Goal: Task Accomplishment & Management: Use online tool/utility

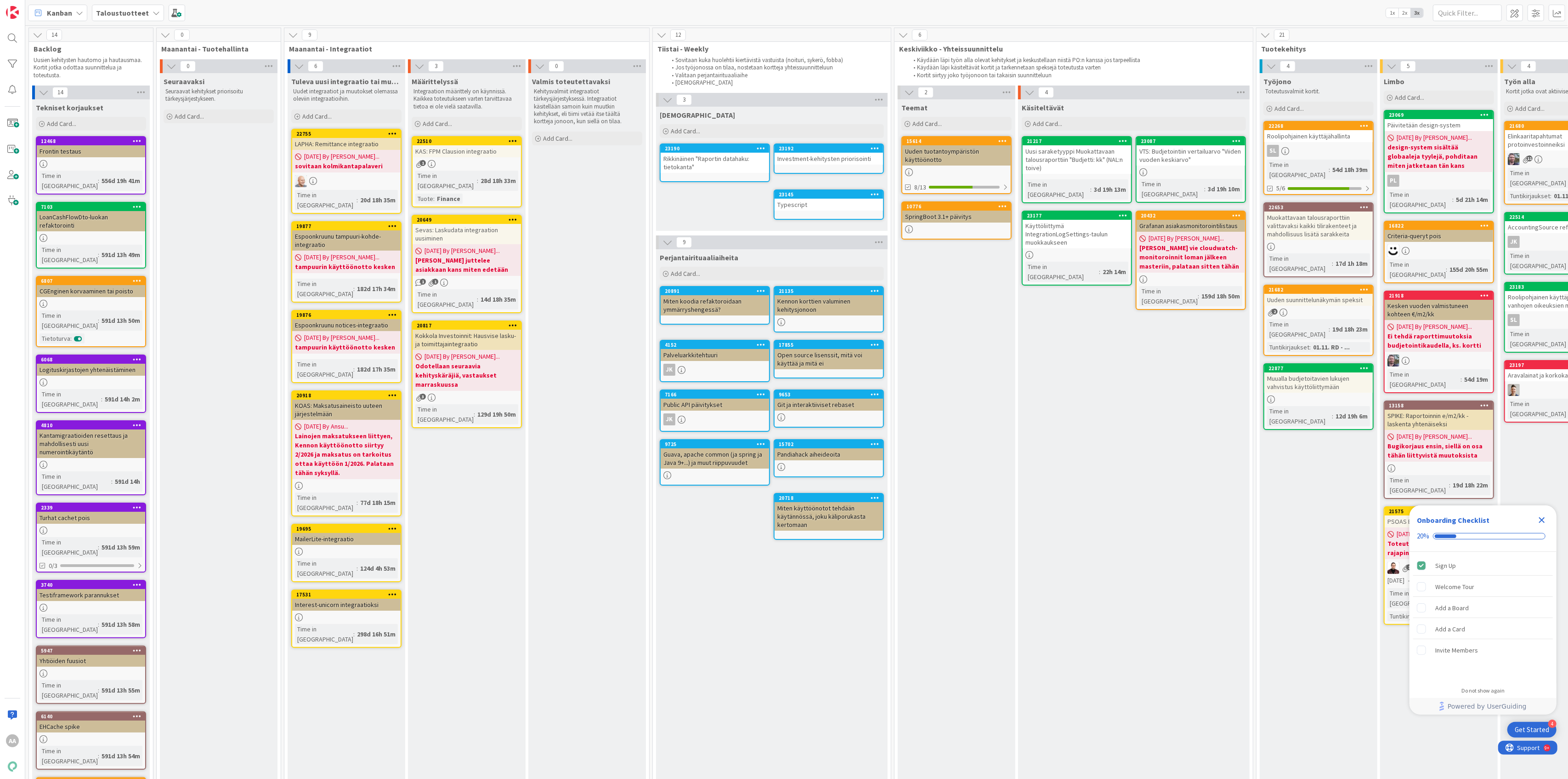
click at [141, 11] on b "Taloustuotteet" at bounding box center [122, 13] width 53 height 9
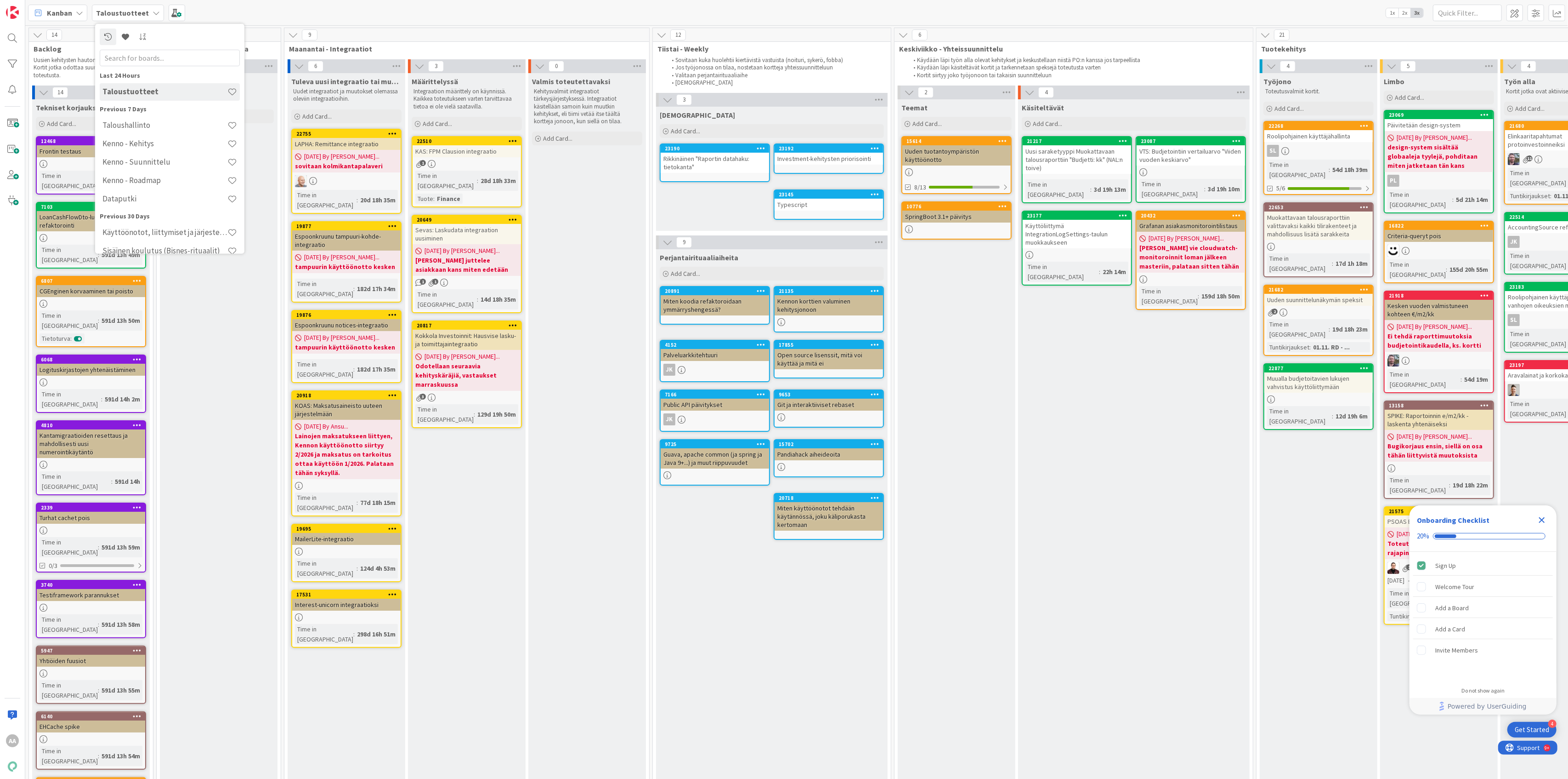
click at [169, 174] on div "Kenno - Roadmap" at bounding box center [170, 180] width 140 height 18
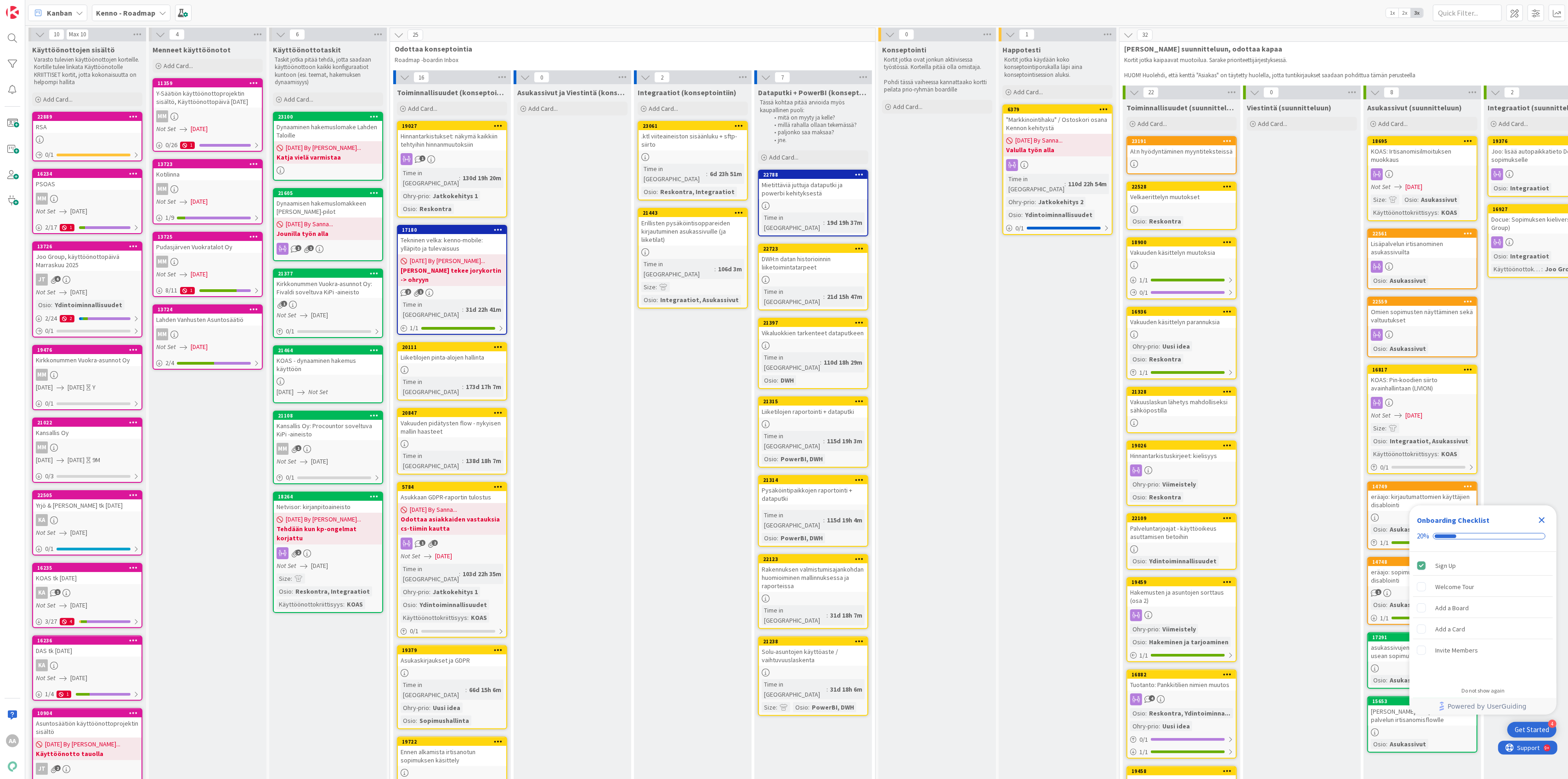
click at [155, 12] on div "Kenno - Roadmap" at bounding box center [131, 13] width 79 height 16
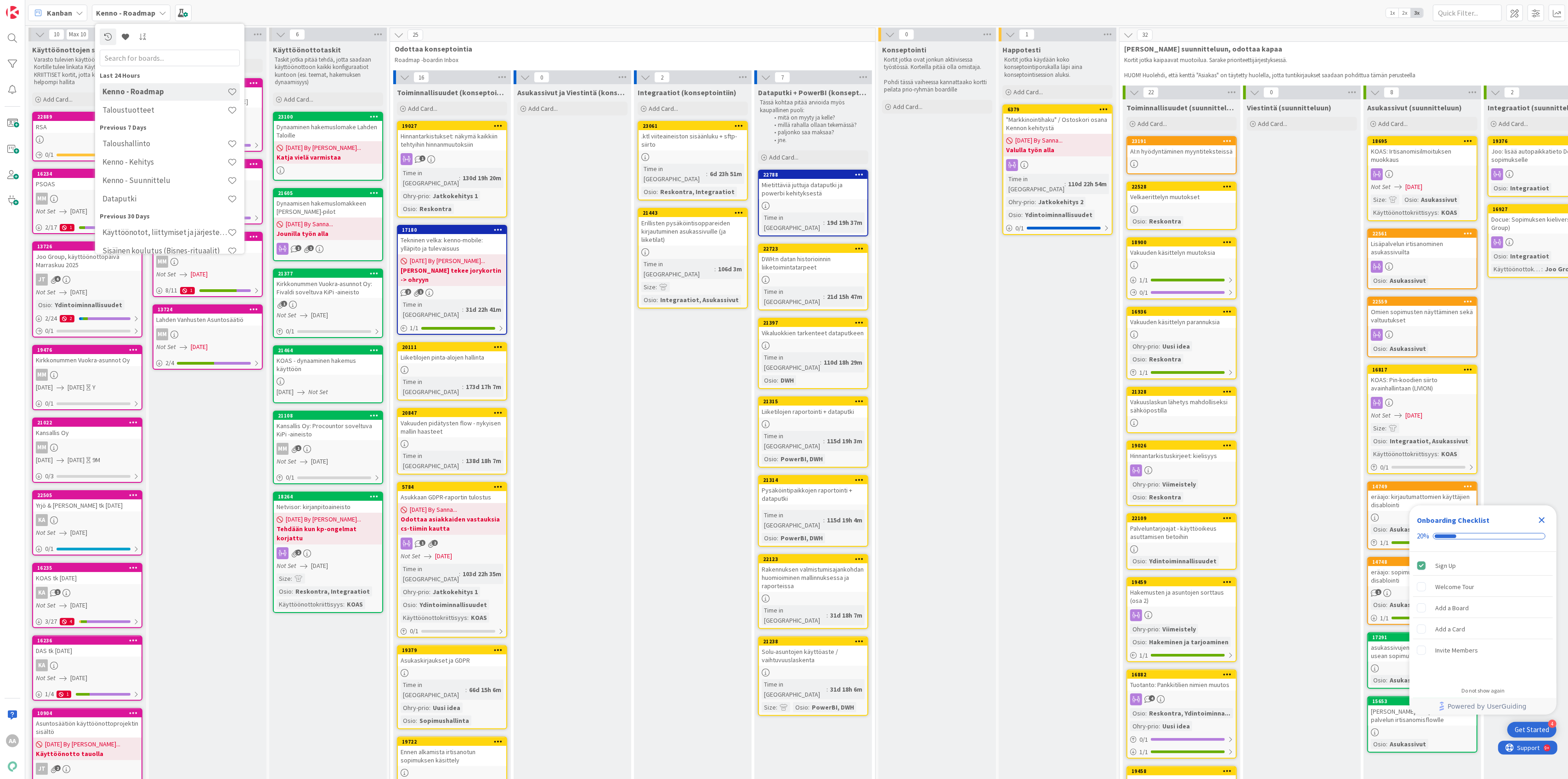
click at [151, 203] on div "Dataputki" at bounding box center [170, 199] width 140 height 18
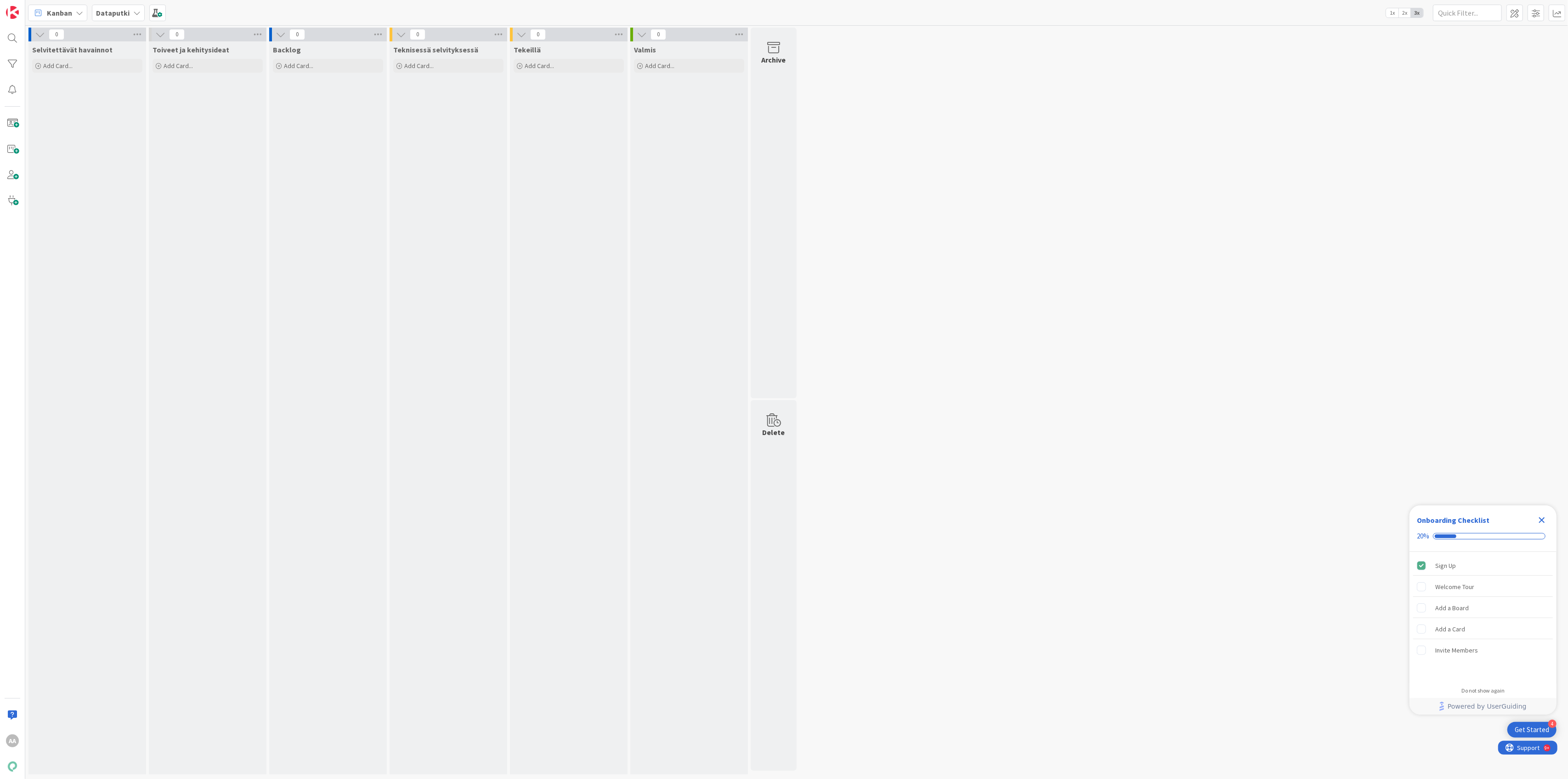
click at [136, 15] on icon at bounding box center [137, 13] width 7 height 7
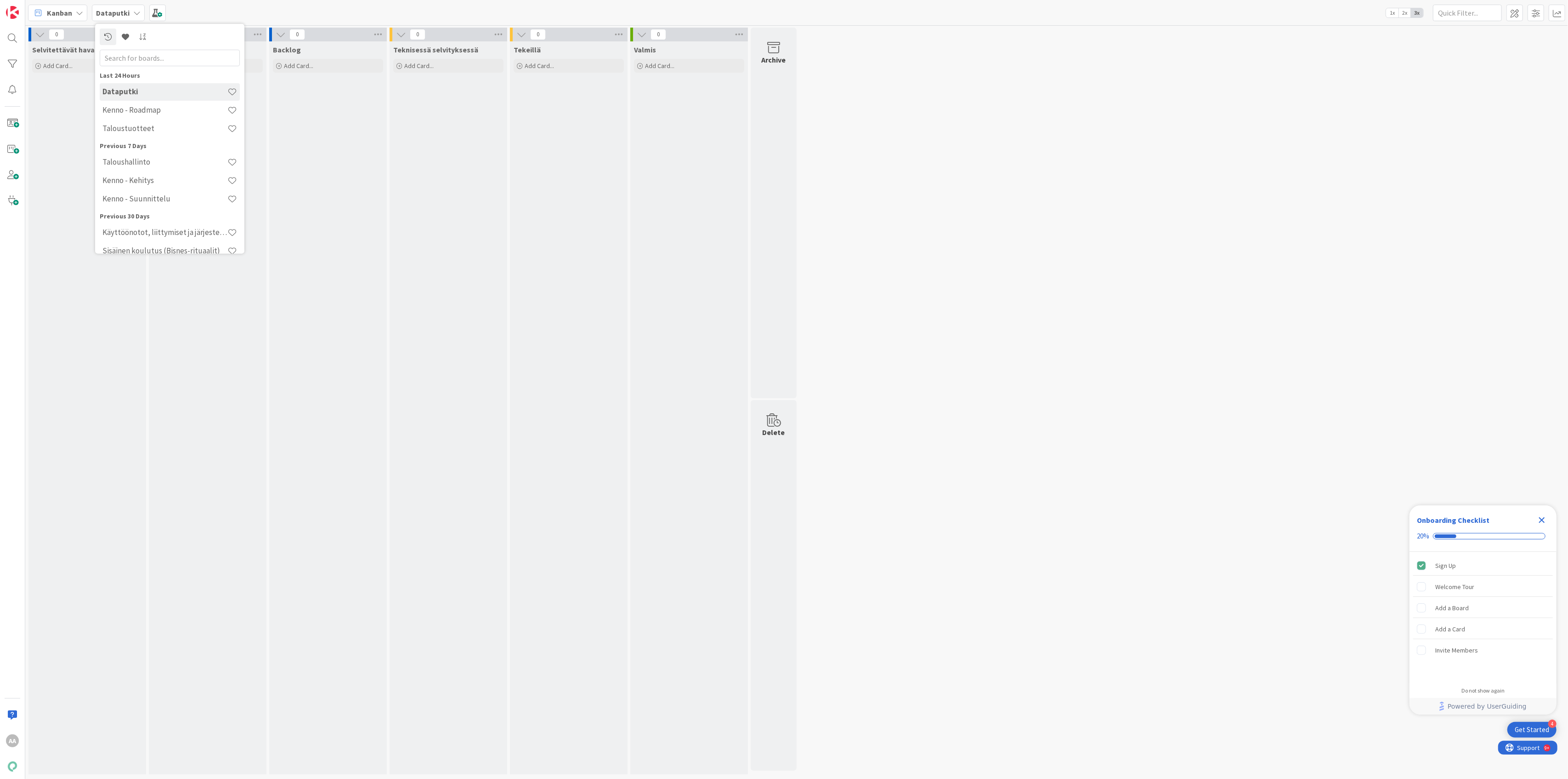
click at [184, 186] on div "Kenno - Kehitys" at bounding box center [170, 180] width 140 height 18
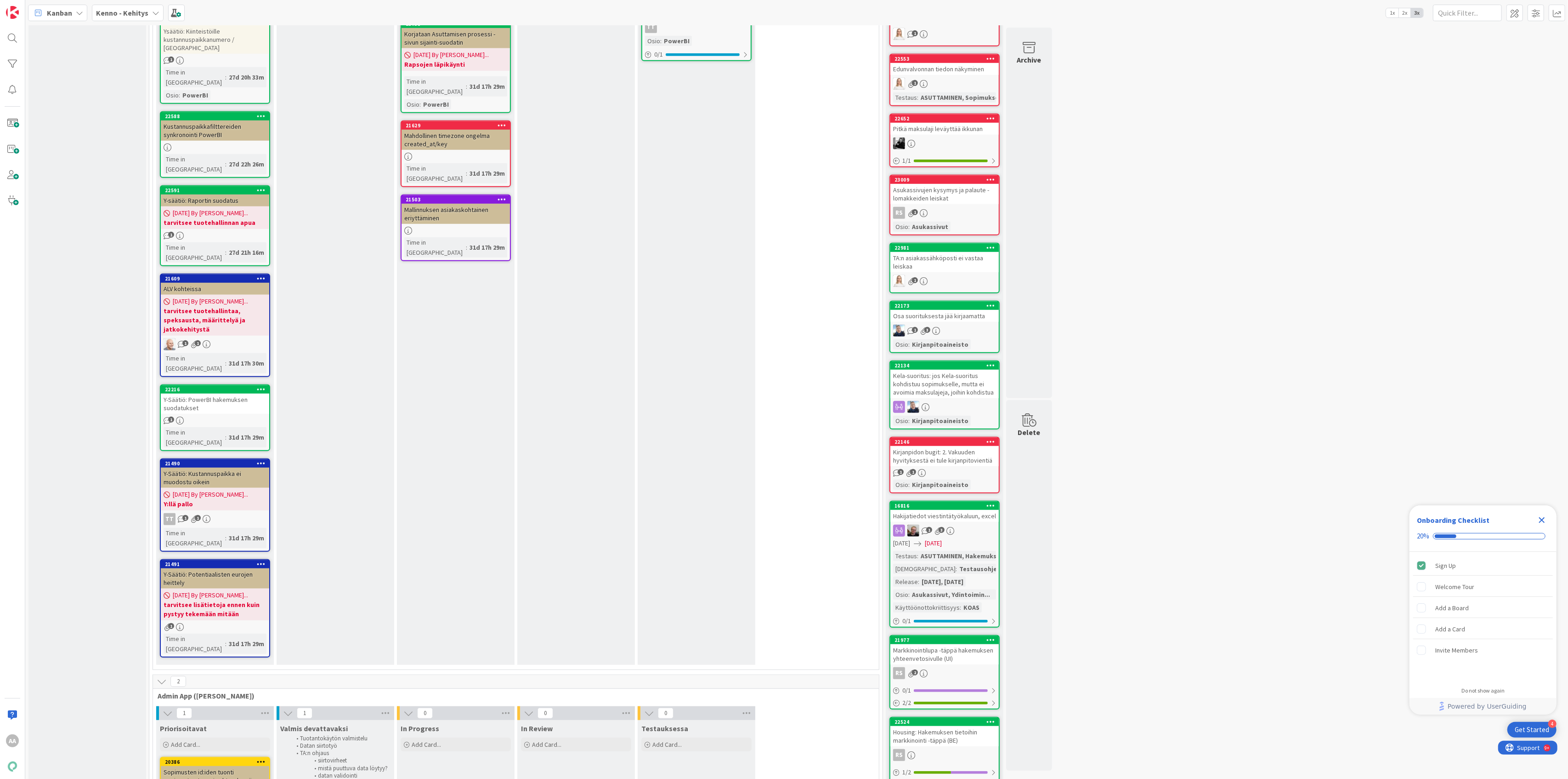
scroll to position [1042, 0]
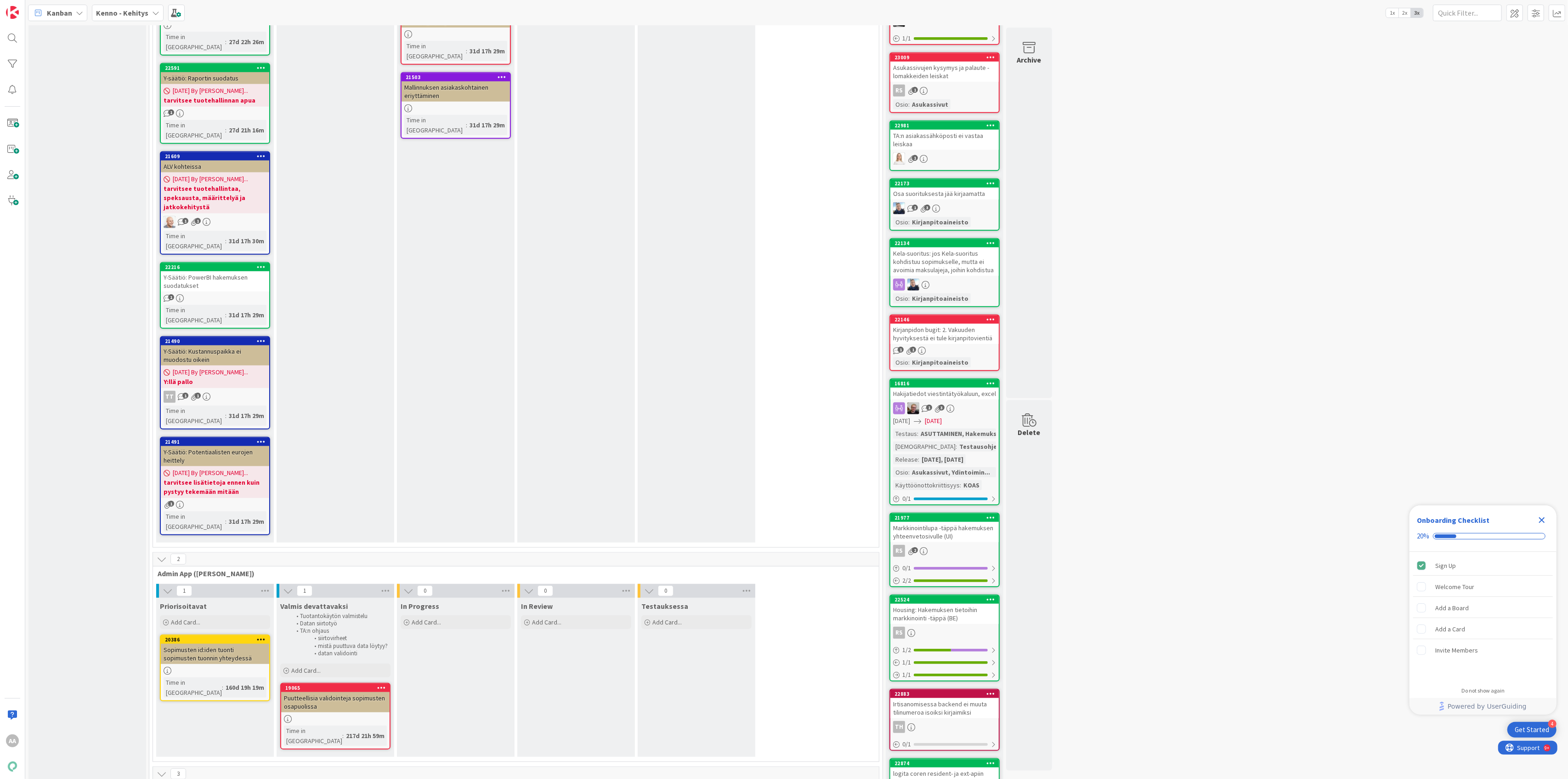
click at [228, 184] on b "tarvitsee tuotehallintaa, speksausta, määrittelyä ja jatkokehitystä" at bounding box center [215, 197] width 103 height 27
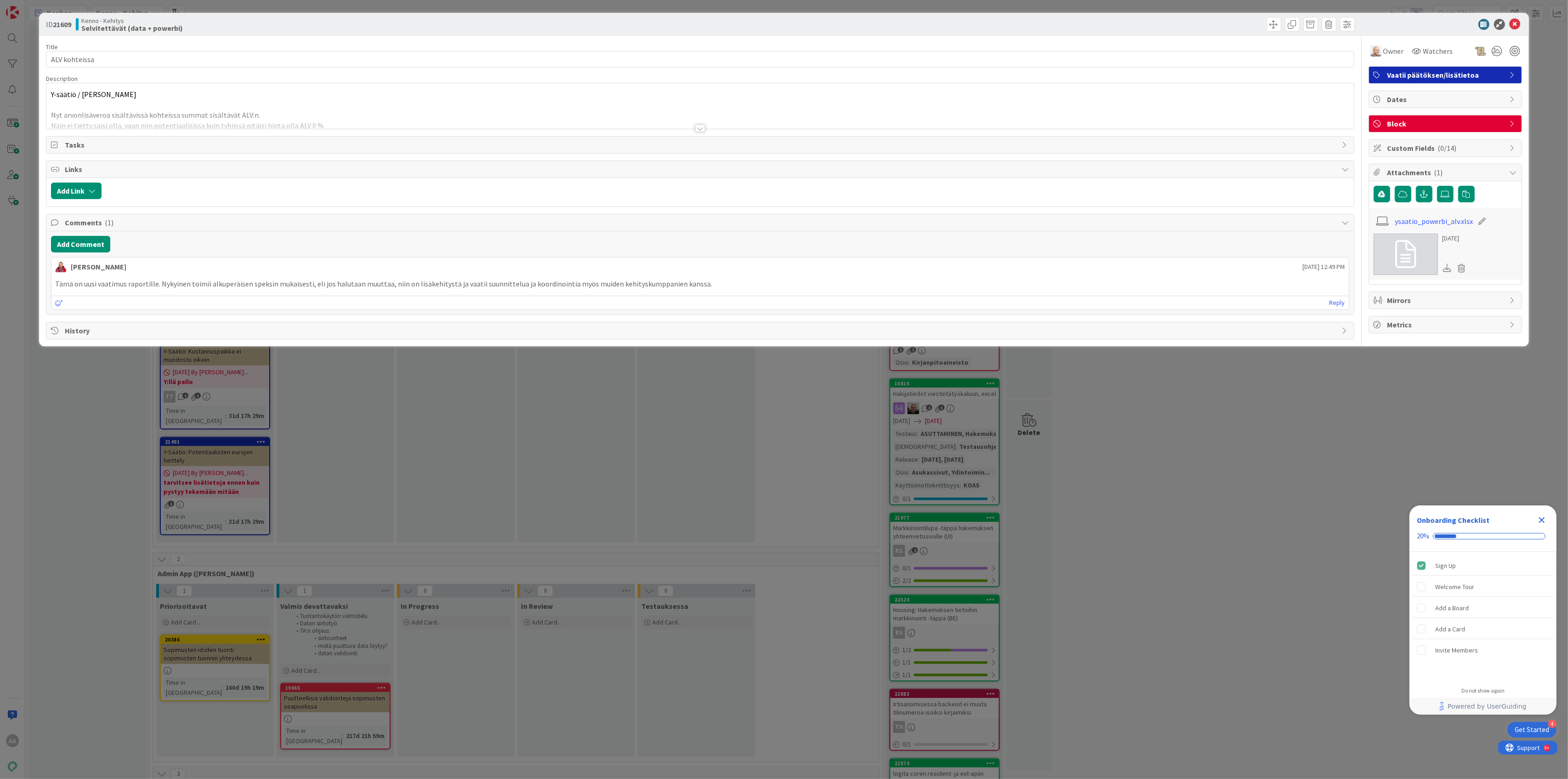
click at [702, 129] on div at bounding box center [700, 129] width 10 height 7
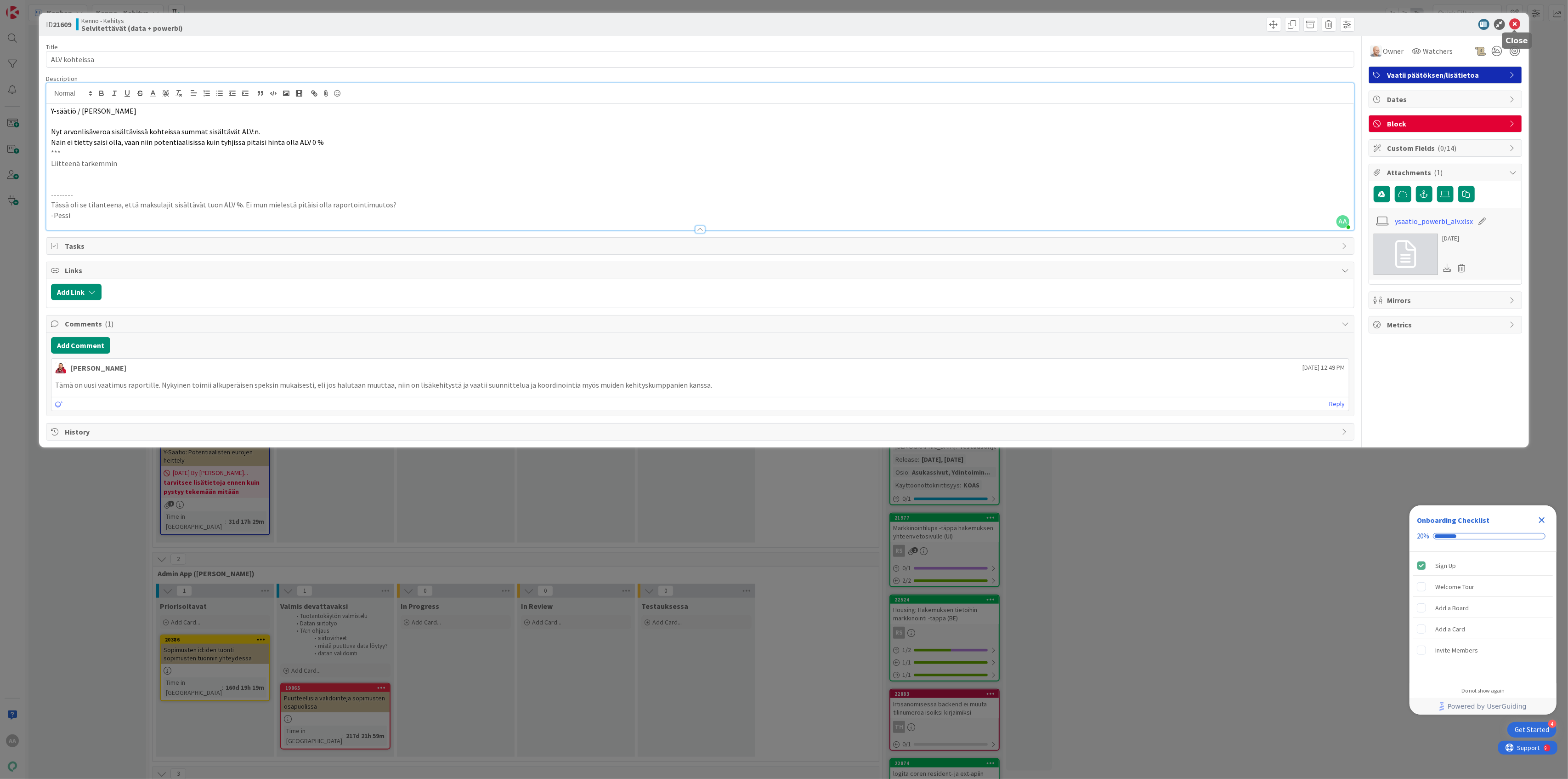
click at [1514, 24] on icon at bounding box center [1515, 24] width 11 height 11
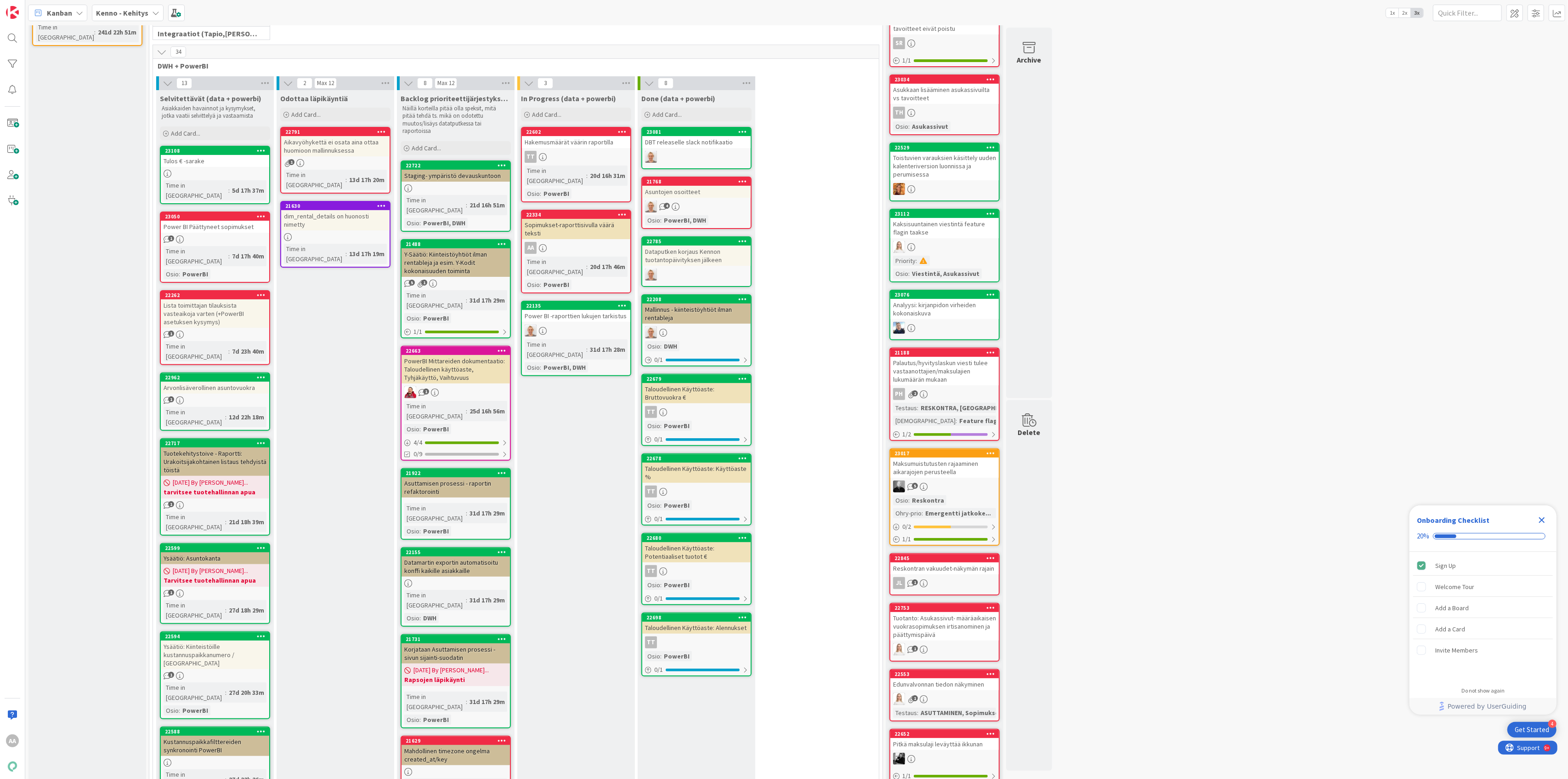
scroll to position [245, 0]
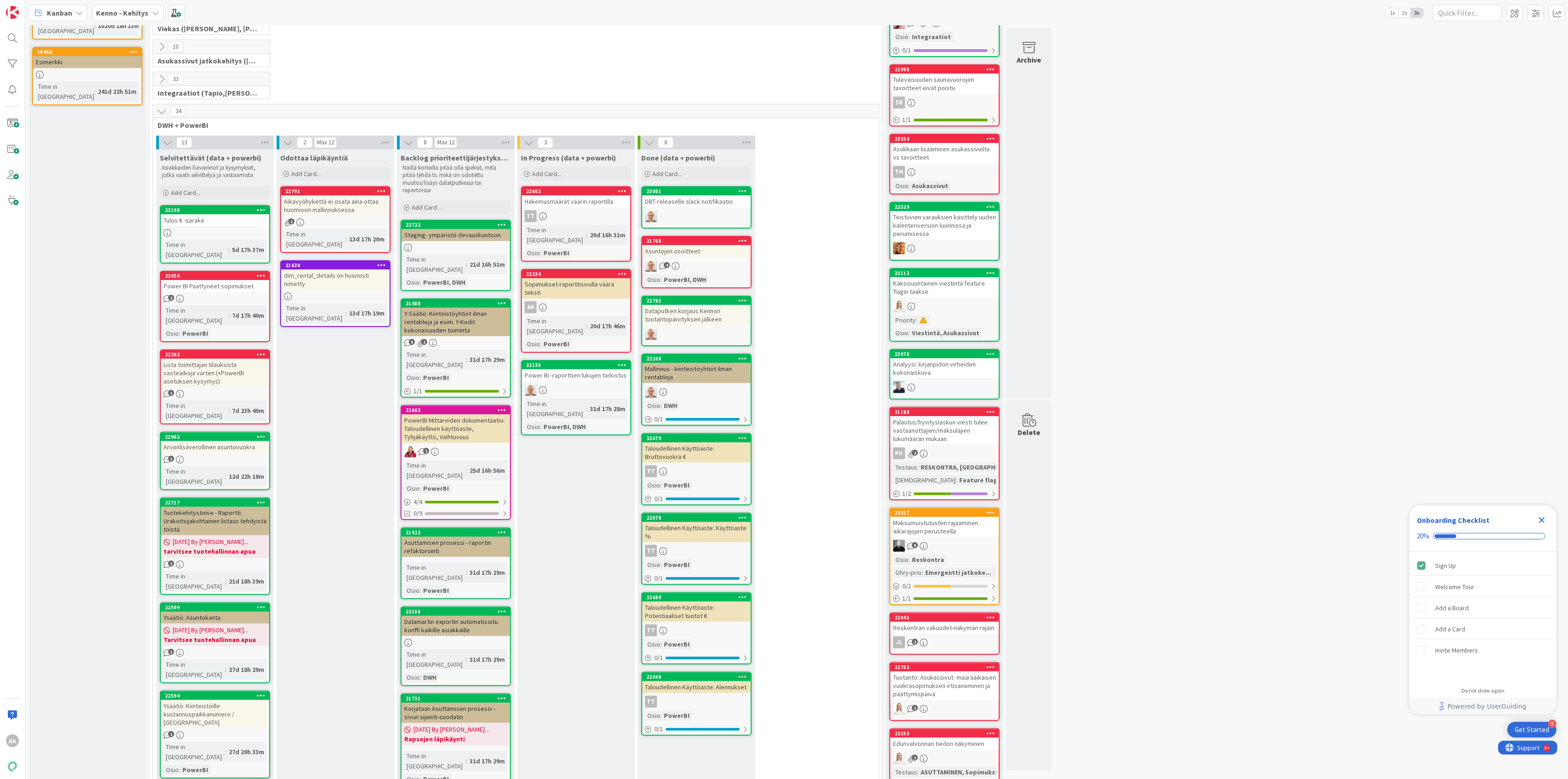
click at [180, 197] on span "Add Card..." at bounding box center [186, 192] width 29 height 9
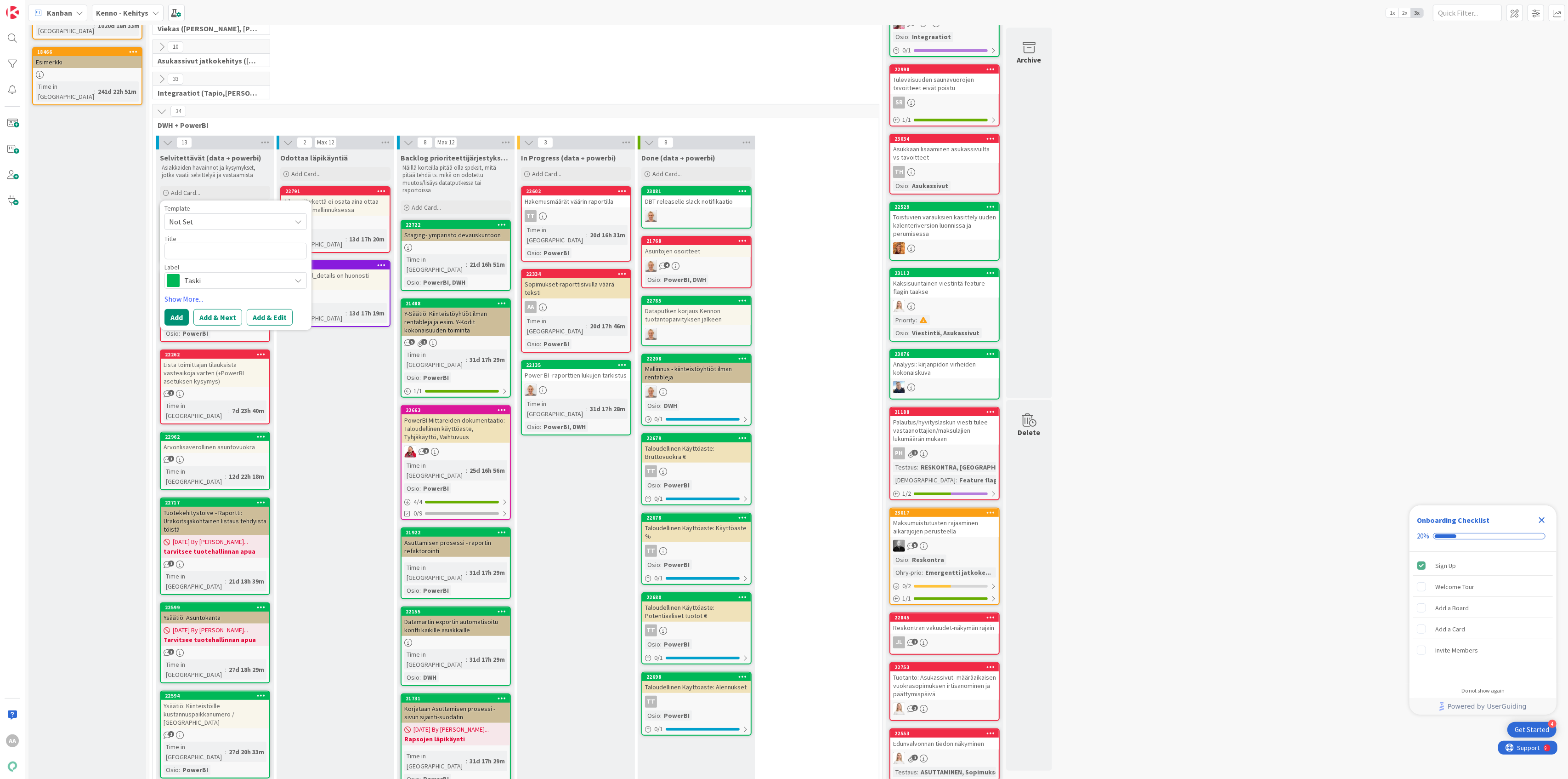
click at [287, 286] on div "Taski" at bounding box center [236, 280] width 142 height 16
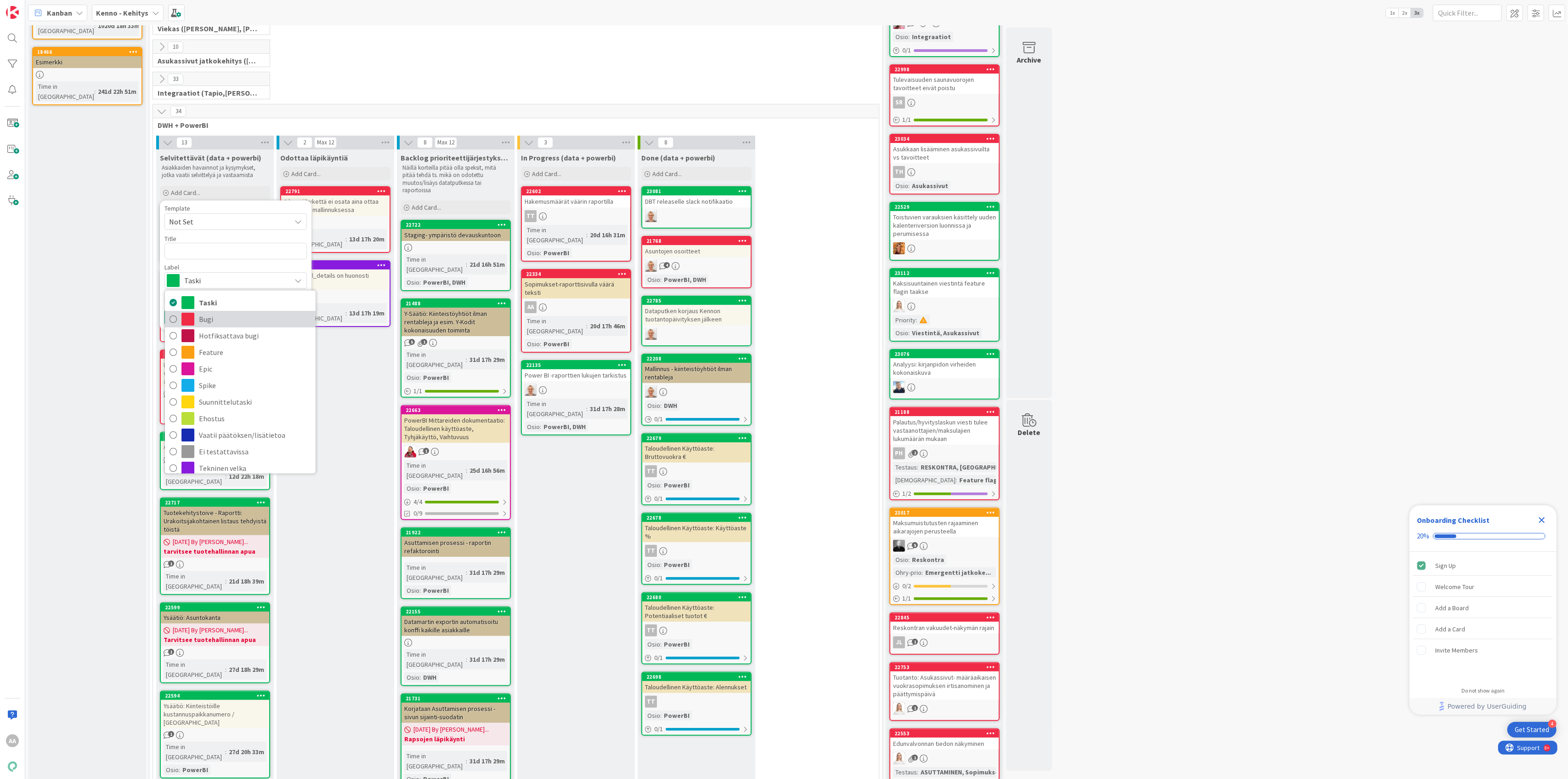
click at [175, 323] on icon at bounding box center [173, 319] width 7 height 14
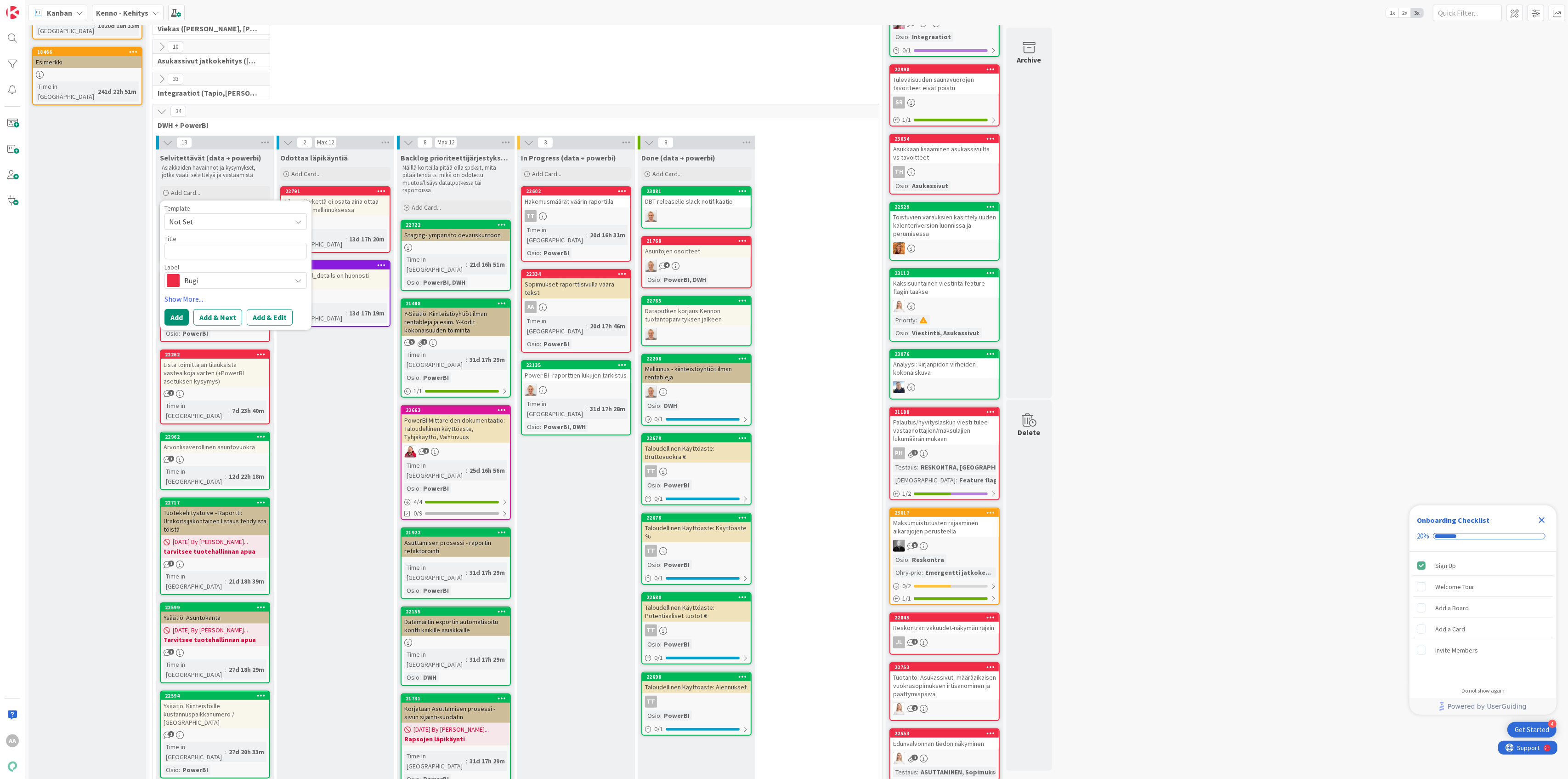
click at [196, 245] on div "Title 0 / 128" at bounding box center [236, 247] width 142 height 26
click at [200, 254] on textarea at bounding box center [236, 252] width 142 height 17
type textarea "x"
type textarea "U'"
type textarea "x"
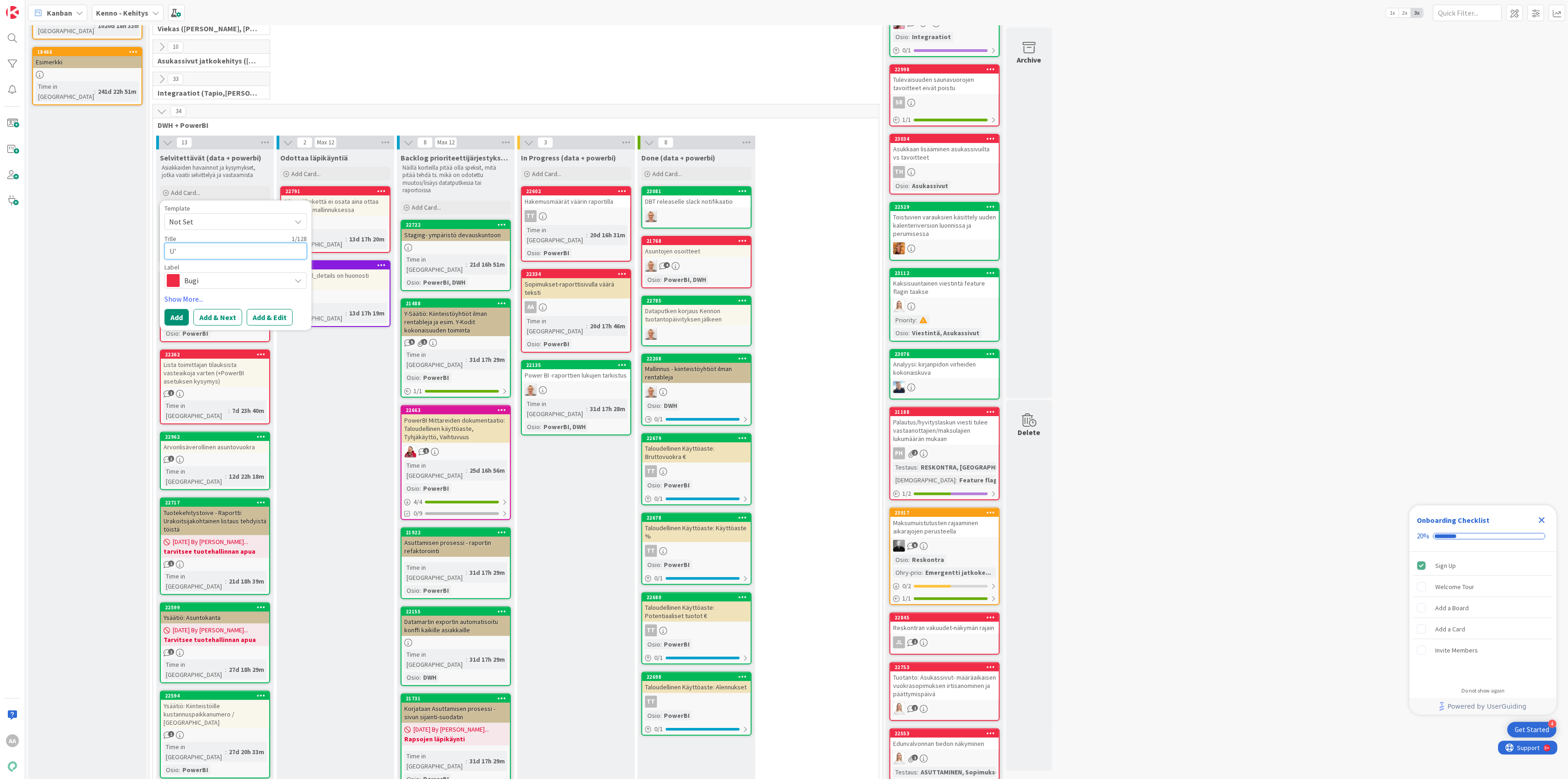
type textarea "U"
type textarea "x"
type textarea "P"
type textarea "x"
type textarea "Pu"
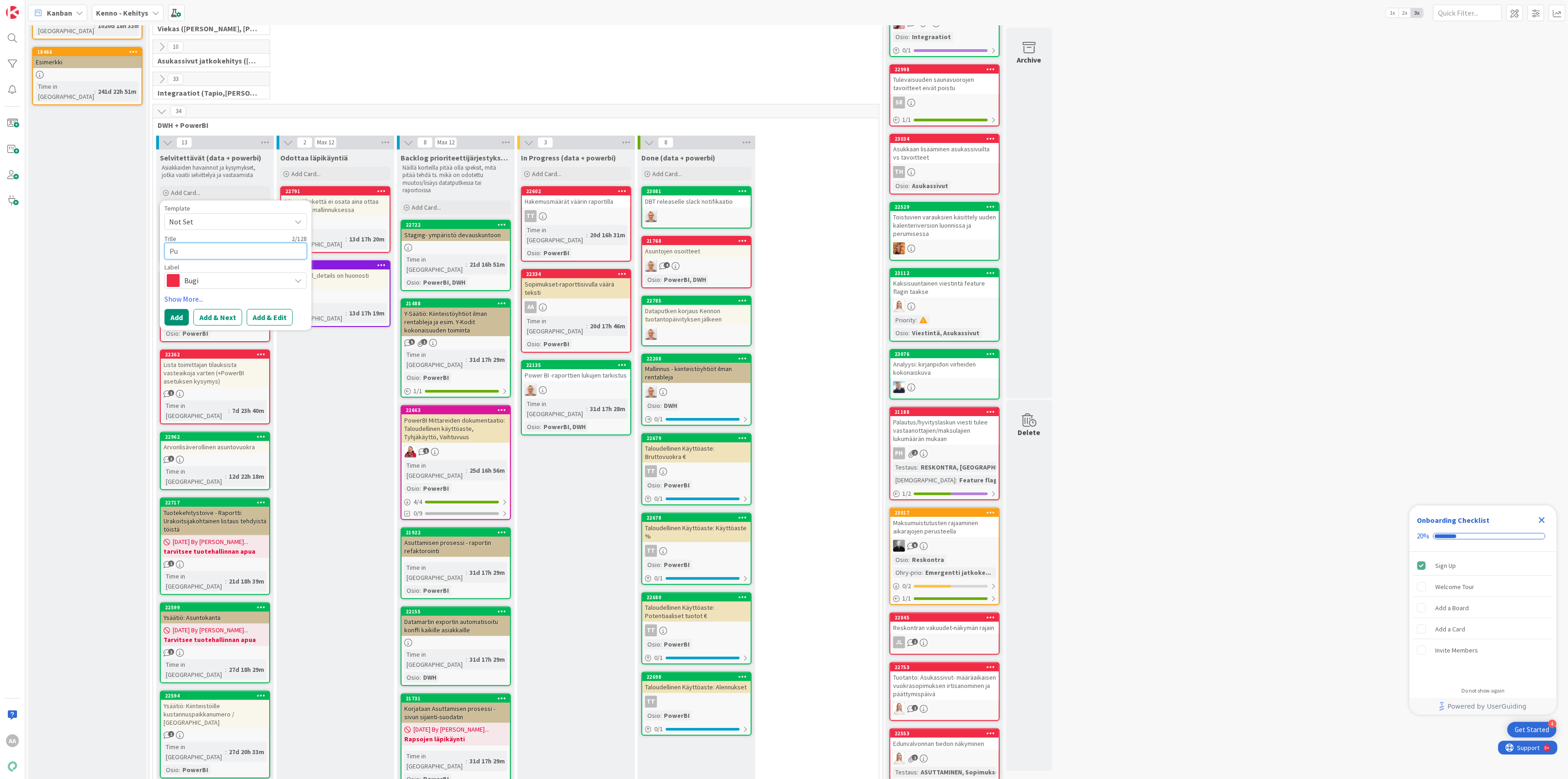
type textarea "x"
type textarea "Pud"
type textarea "x"
type textarea "Puda"
type textarea "x"
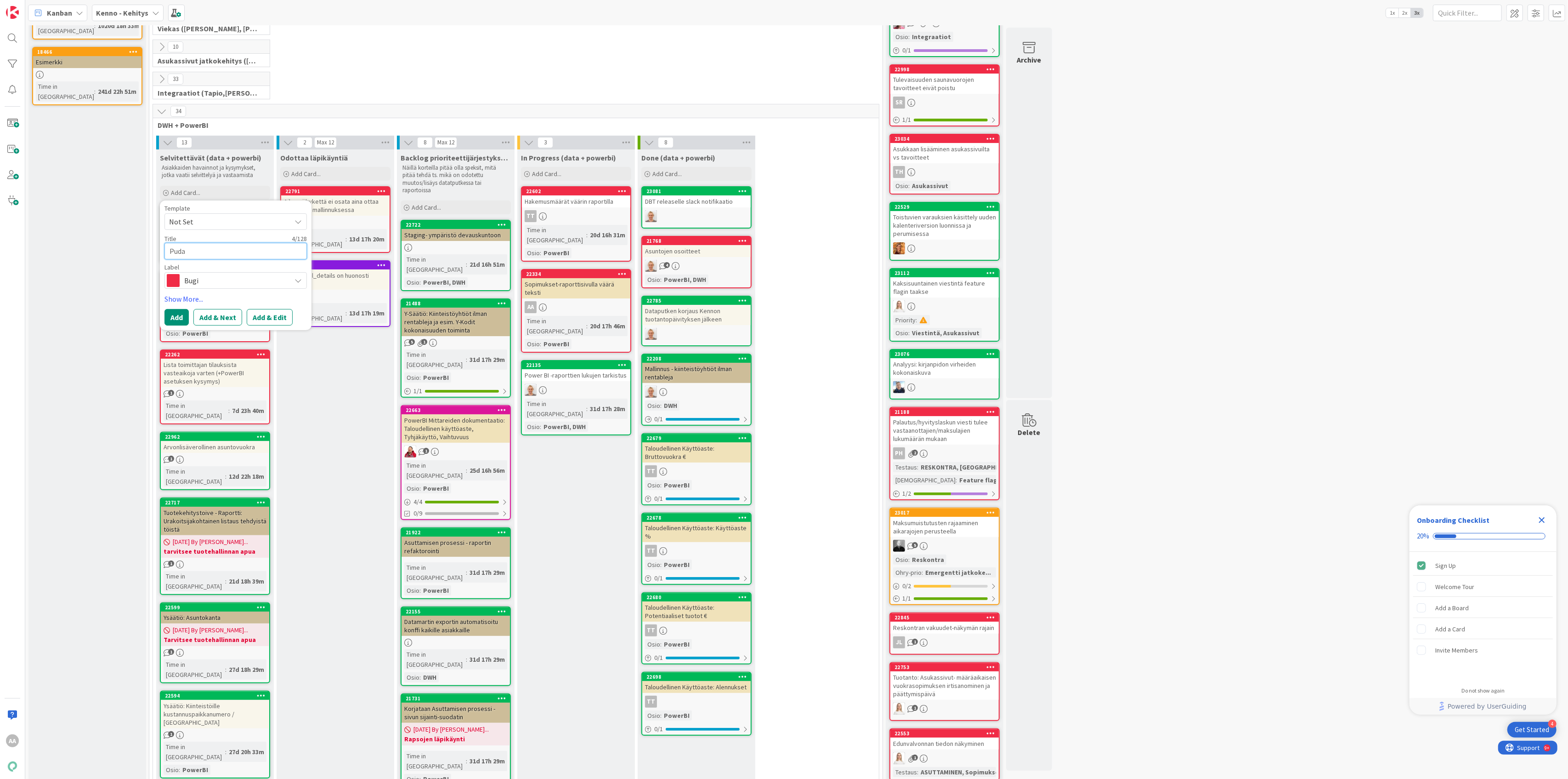
type textarea "Pudas"
type textarea "x"
type textarea "Pudasj"
type textarea "x"
type textarea "Pudasjä"
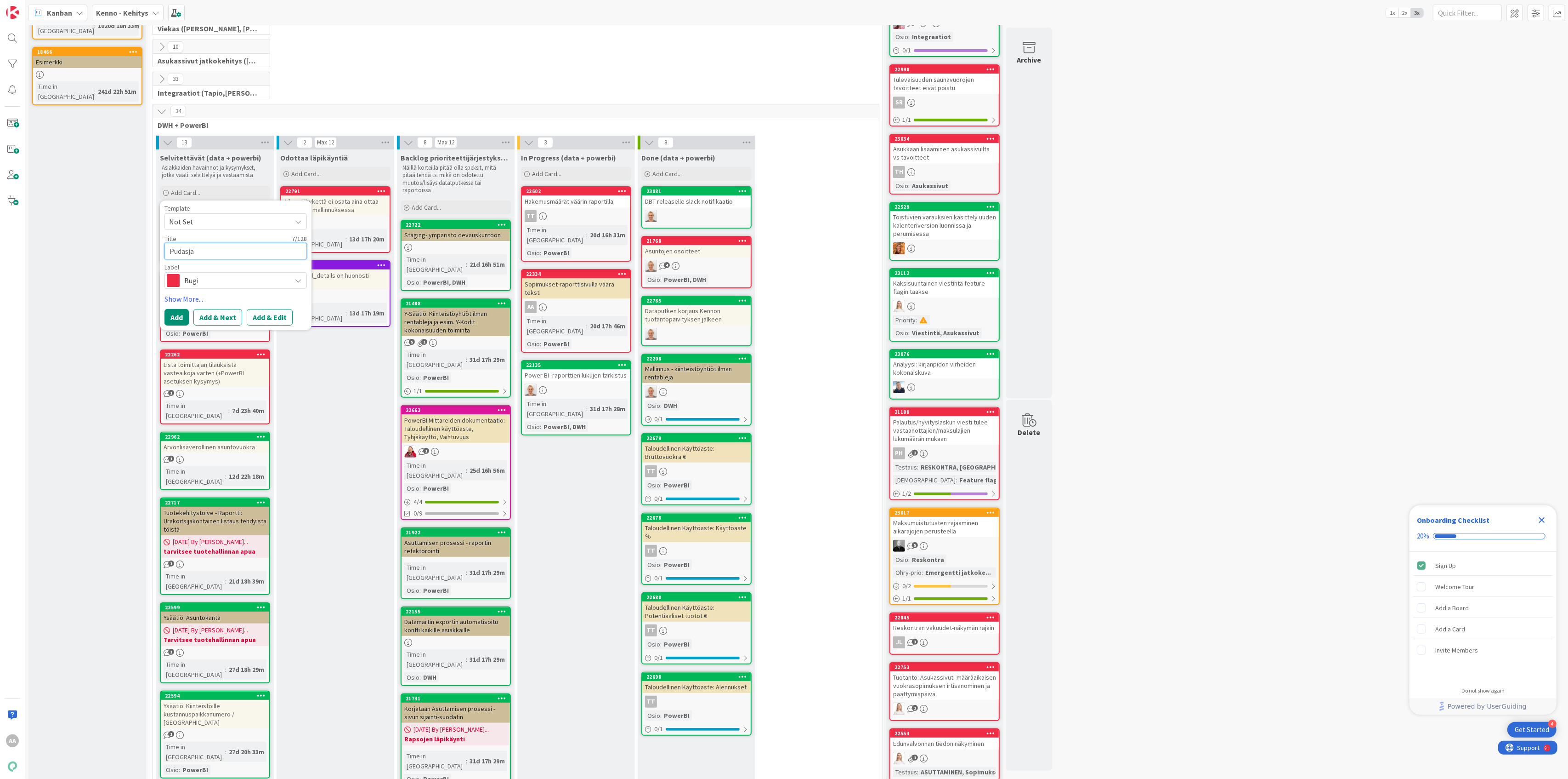
type textarea "x"
type textarea "Pudasjär"
type textarea "x"
type textarea "Pudasjärv"
type textarea "x"
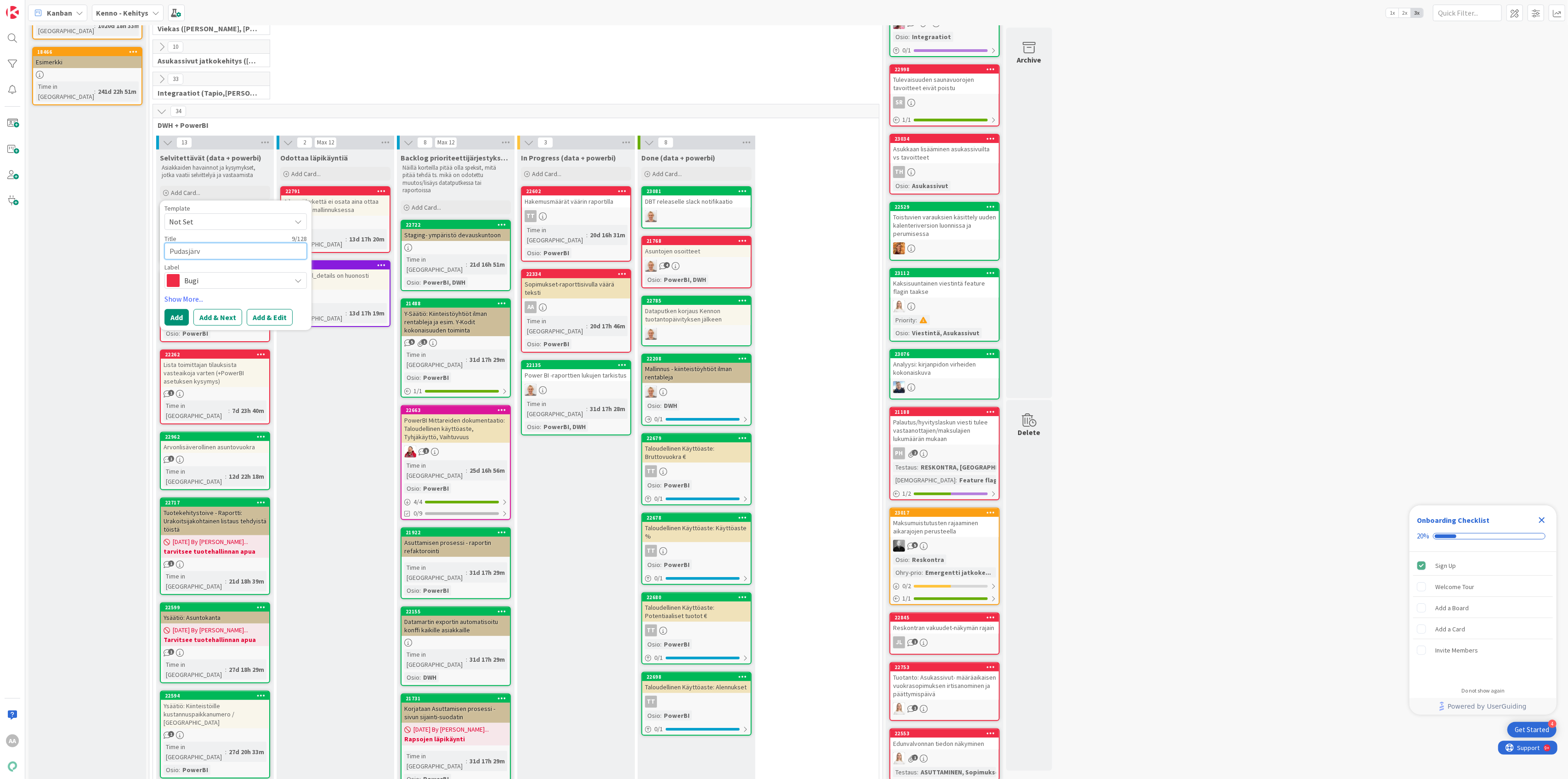
type textarea "[GEOGRAPHIC_DATA]"
type textarea "x"
type textarea "Pudasjärvi:"
type textarea "x"
type textarea "Pudasjärvi:"
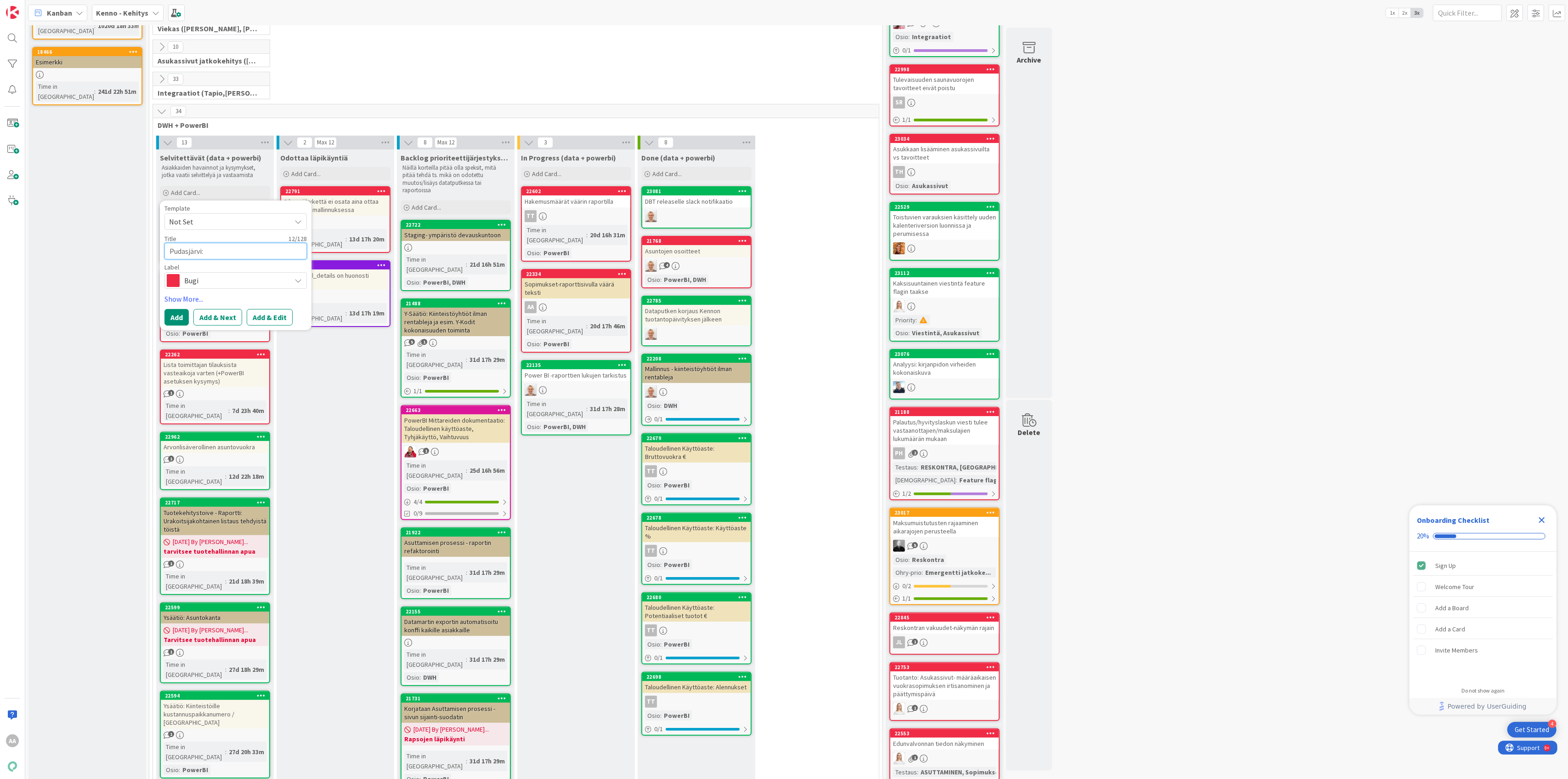
type textarea "x"
type textarea "Pudasjärvi: K"
type textarea "x"
type textarea "Pudasjärvi: Kä"
type textarea "x"
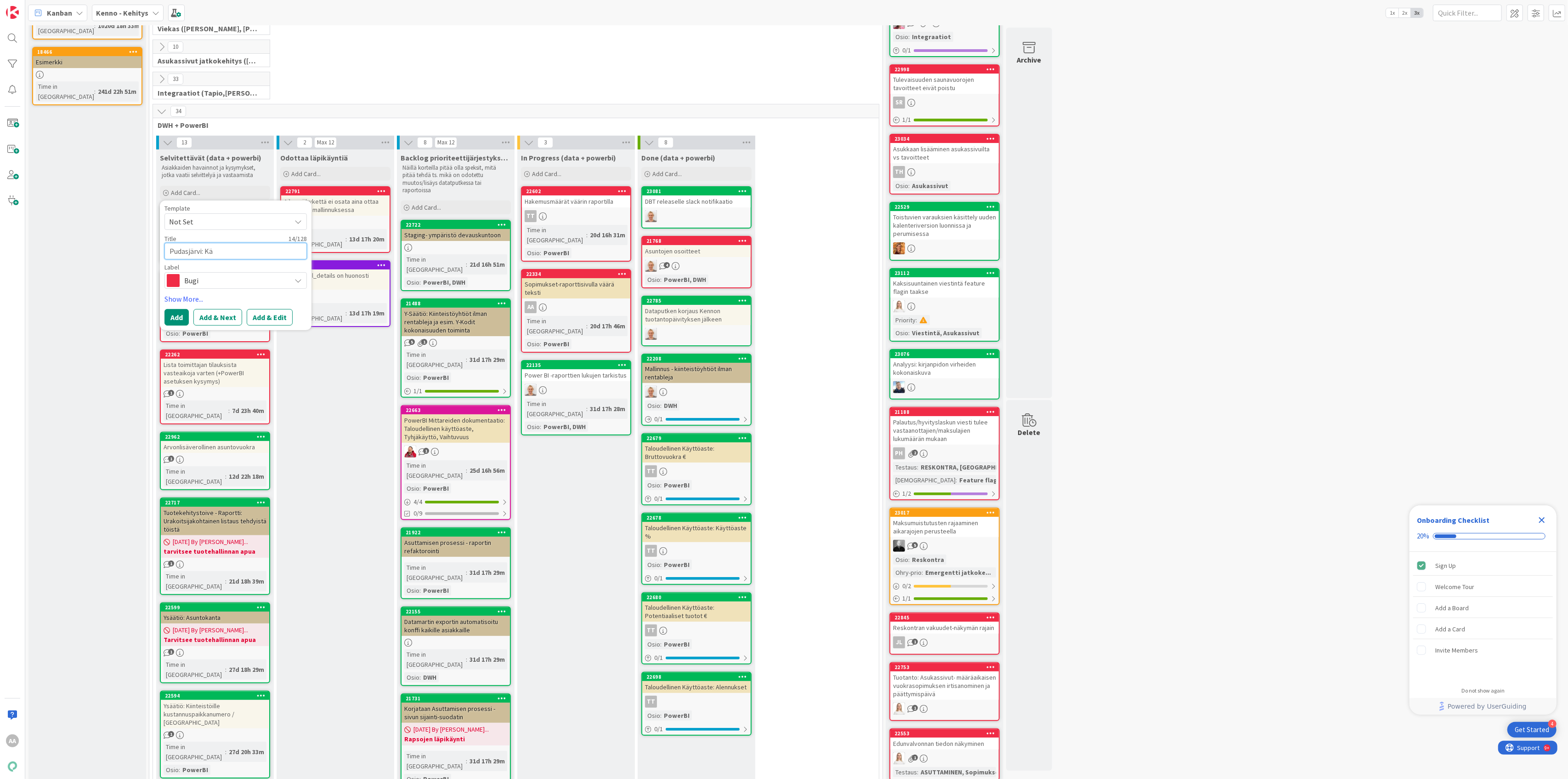
type textarea "Pudasjärvi: Käy"
type textarea "x"
type textarea "Pudasjärvi: Käyt"
type textarea "x"
type textarea "Pudasjärvi: Käytt"
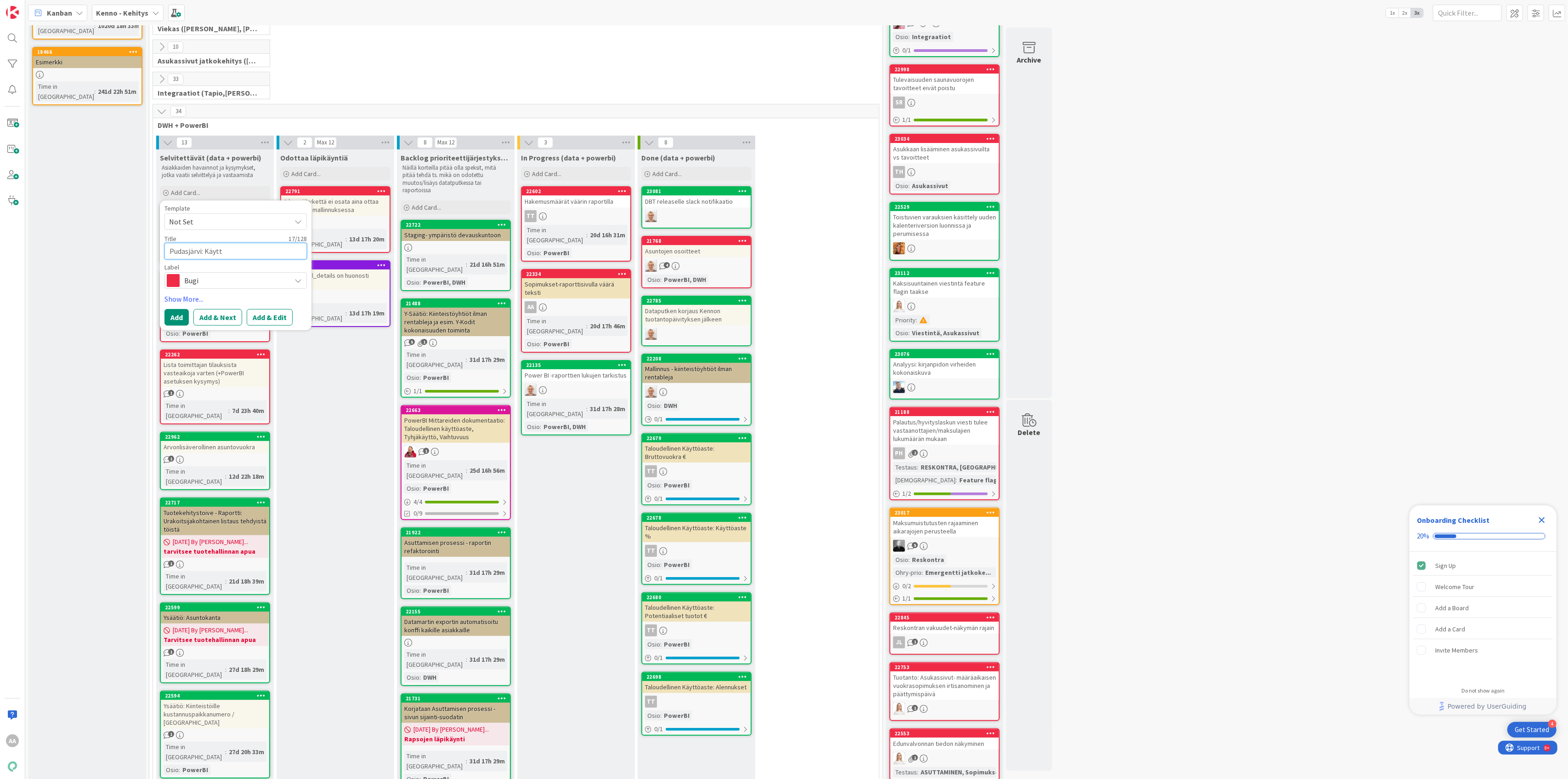
type textarea "x"
type textarea "Pudasjärvi: Käytto"
type textarea "x"
type textarea "Pudasjärvi: Käyttoa"
type textarea "x"
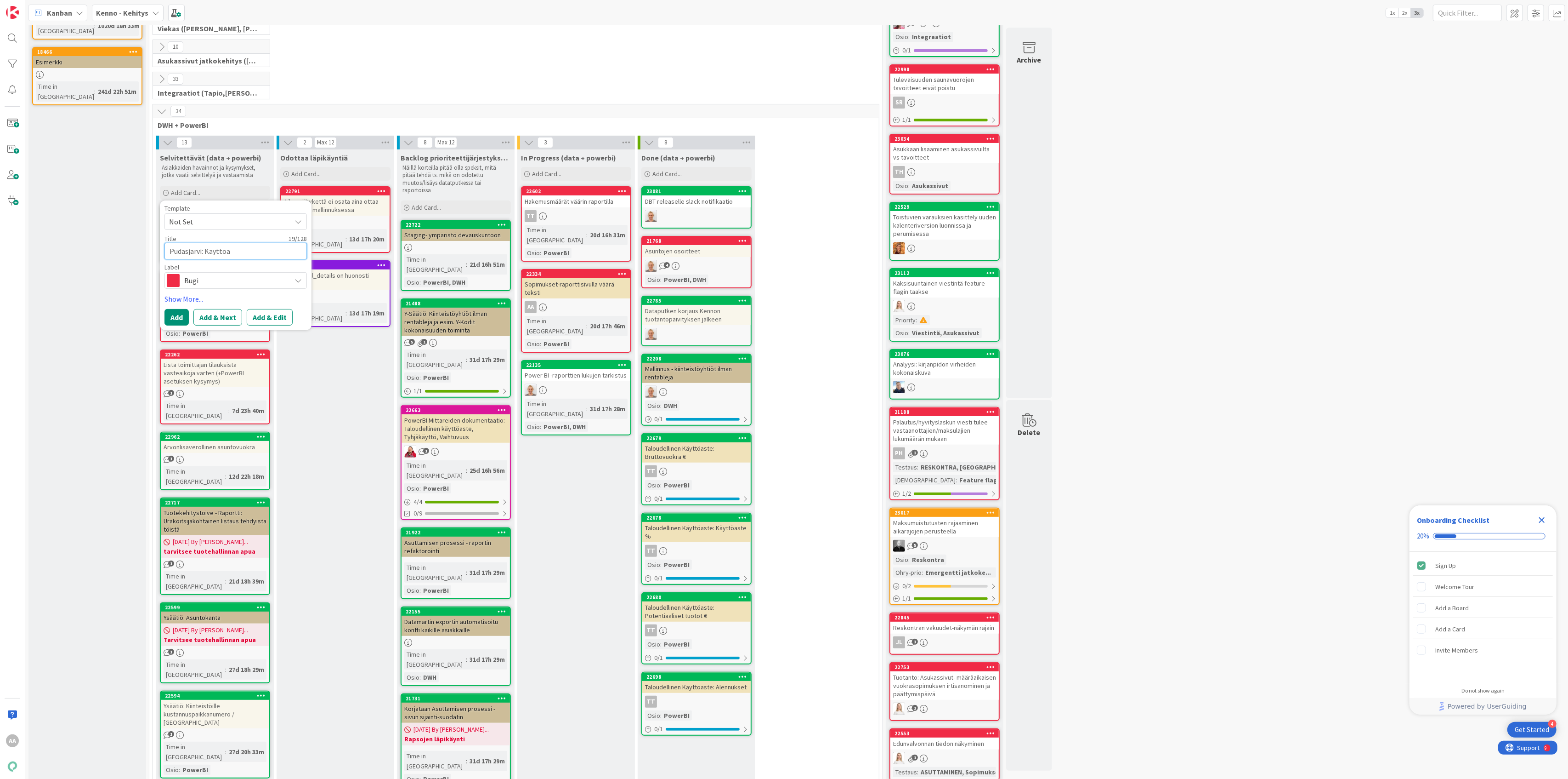
type textarea "Pudasjärvi: Käyttoas"
type textarea "x"
type textarea "Pudasjärvi: Käyttoast"
type textarea "x"
type textarea "Pudasjärvi: Käyttoaste"
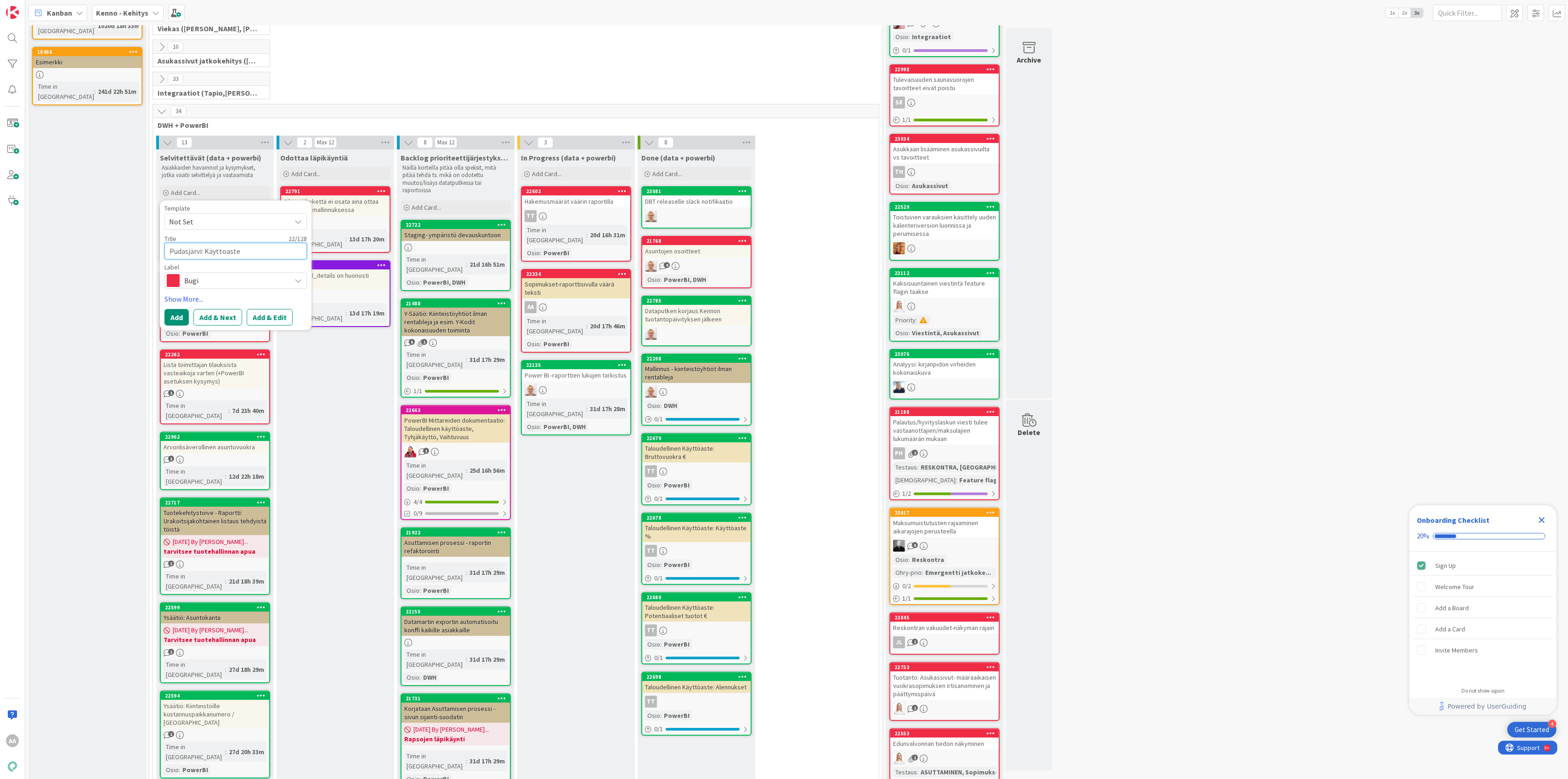
type textarea "x"
type textarea "Pudasjärvi: Käyttoaste-"
type textarea "x"
type textarea "Pudasjärvi: Käyttoaste-r"
type textarea "x"
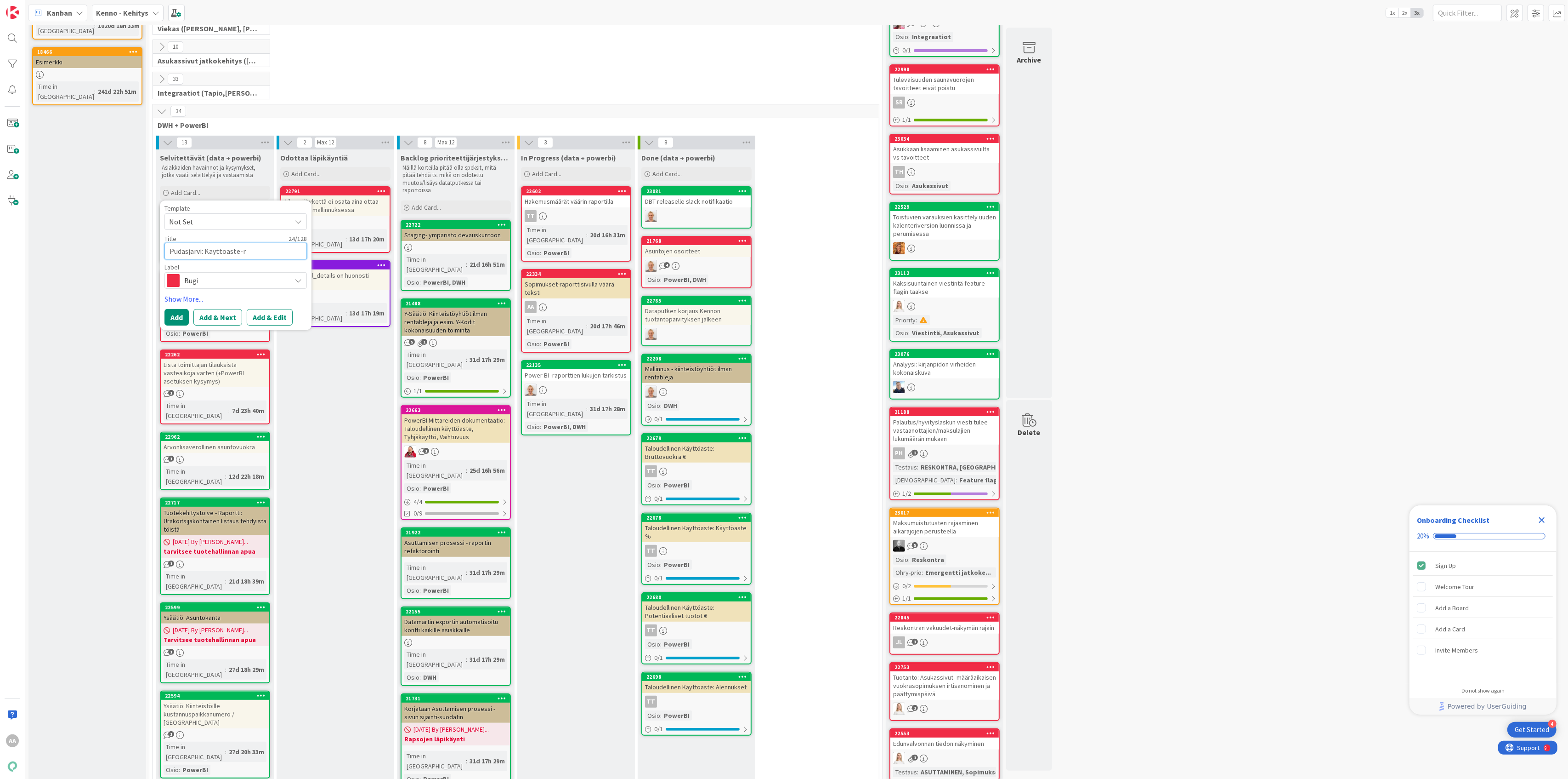
type textarea "Pudasjärvi: Käyttoaste-ra"
type textarea "x"
type textarea "Pudasjärvi: Käyttoaste-rap"
type textarea "x"
type textarea "Pudasjärvi: Käyttoaste-rapo"
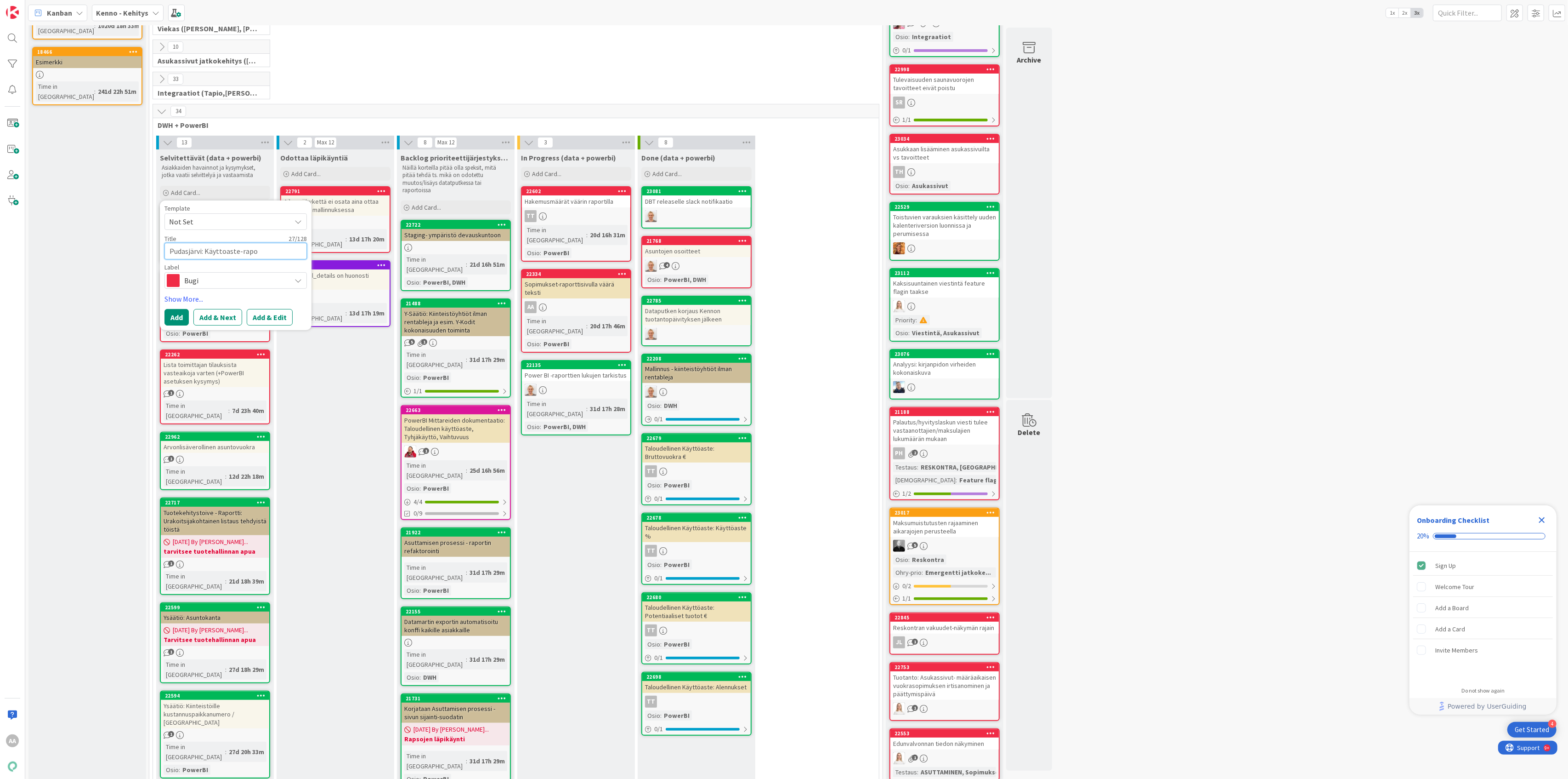
type textarea "x"
type textarea "Pudasjärvi: Käyttoaste-rapor"
type textarea "x"
type textarea "Pudasjärvi: Käyttoaste-raport"
type textarea "x"
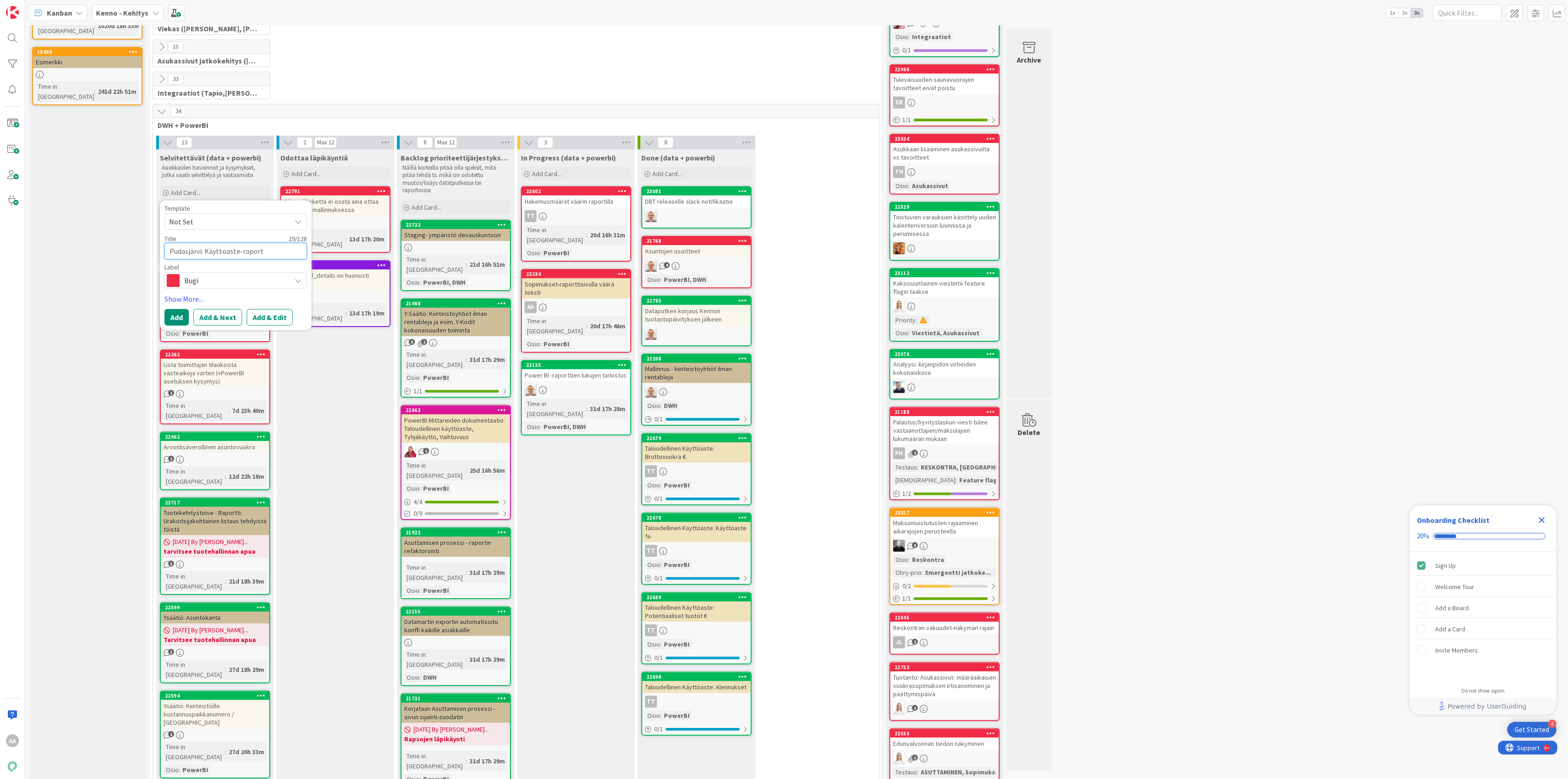
type textarea "Pudasjärvi: Käyttoaste-raportt"
type textarea "x"
type textarea "Pudasjärvi: Käyttoaste-raportti"
type textarea "x"
type textarea "Pudasjärvi: Käyttoaste-raportti"
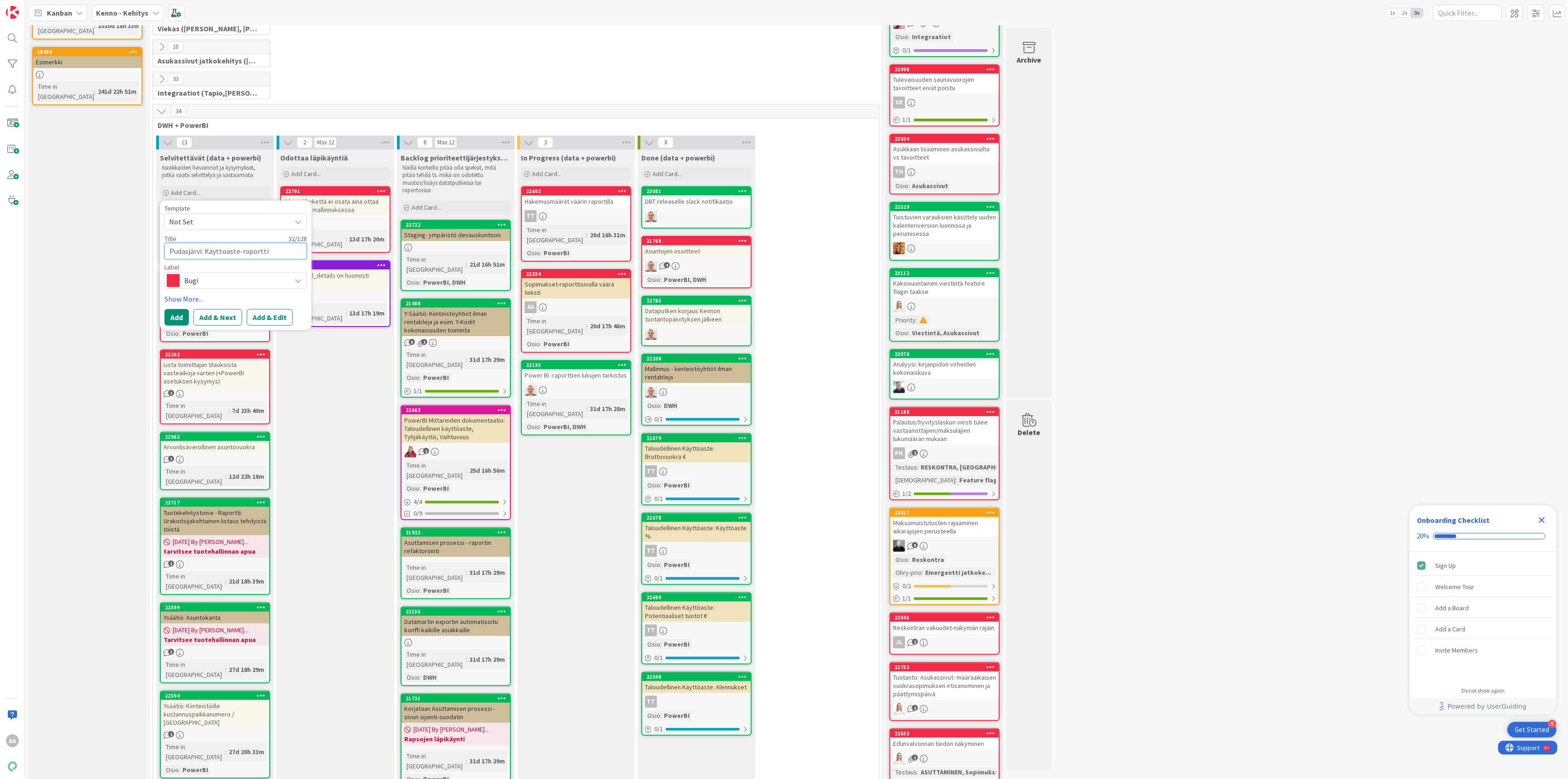
type textarea "x"
type textarea "Pudasjärvi: Käyttoaste-raportti n"
type textarea "x"
type textarea "Pudasjärvi: Käyttoaste-raportti nä"
type textarea "x"
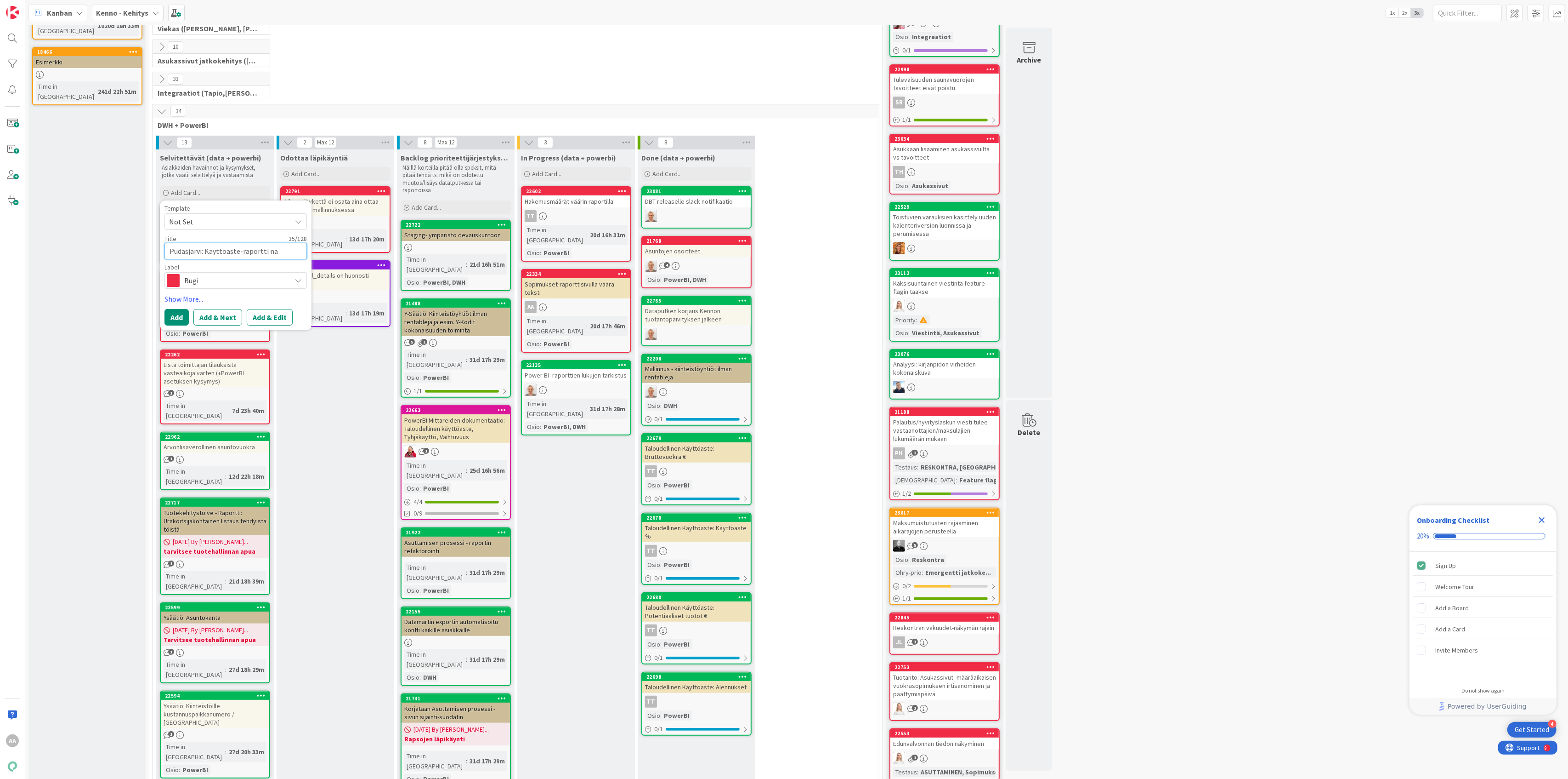
type textarea "Pudasjärvi: Käyttoaste-raportti näy"
type textarea "x"
type textarea "Pudasjärvi: Käyttoaste-raportti näyt"
type textarea "x"
type textarea "Pudasjärvi: Käyttoaste-raportti näytt"
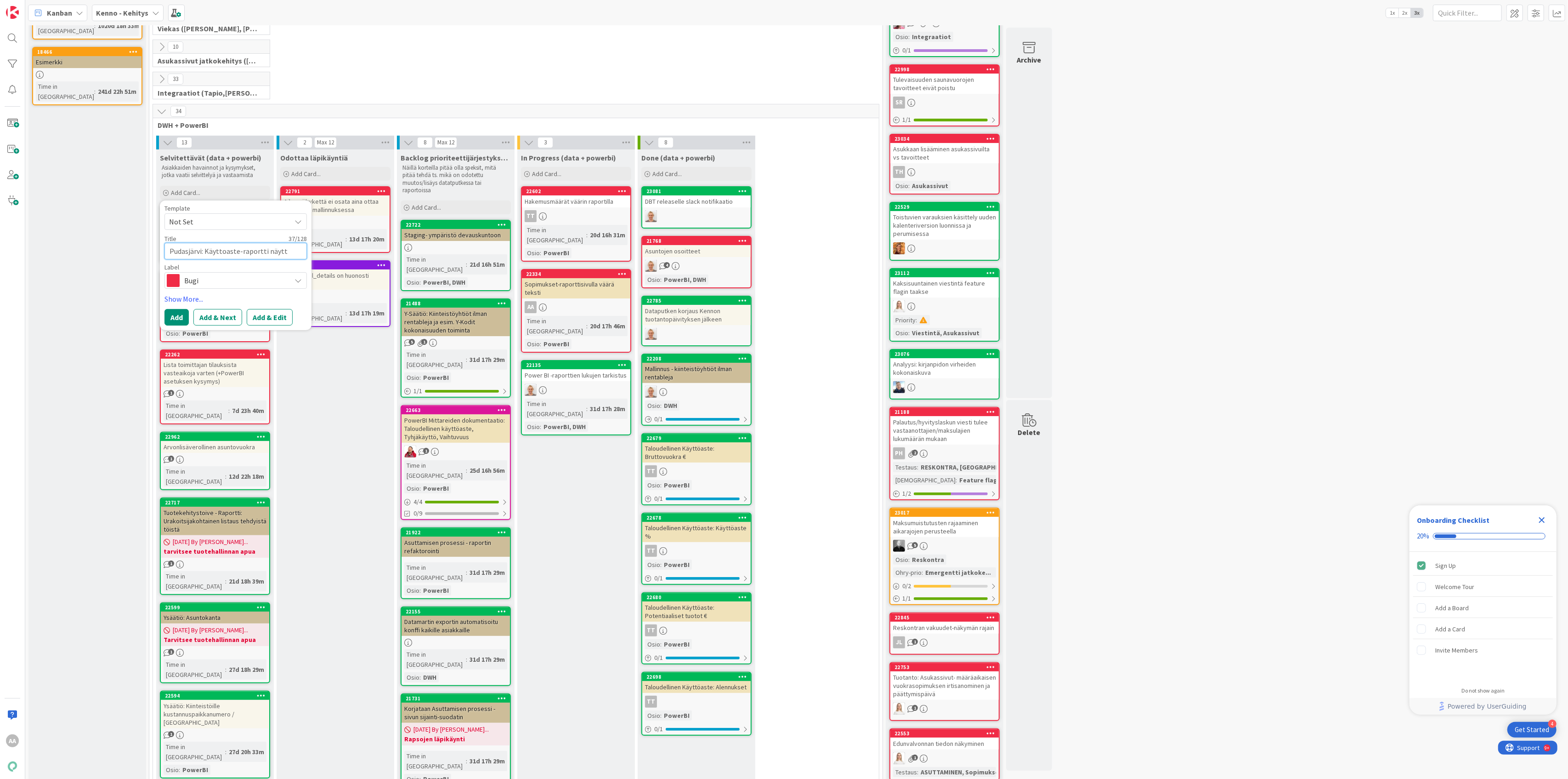
type textarea "x"
type textarea "Pudasjärvi: Käyttoaste-raportti näyttä"
type textarea "x"
type textarea "Pudasjärvi: Käyttoaste-raportti näyttää"
type textarea "x"
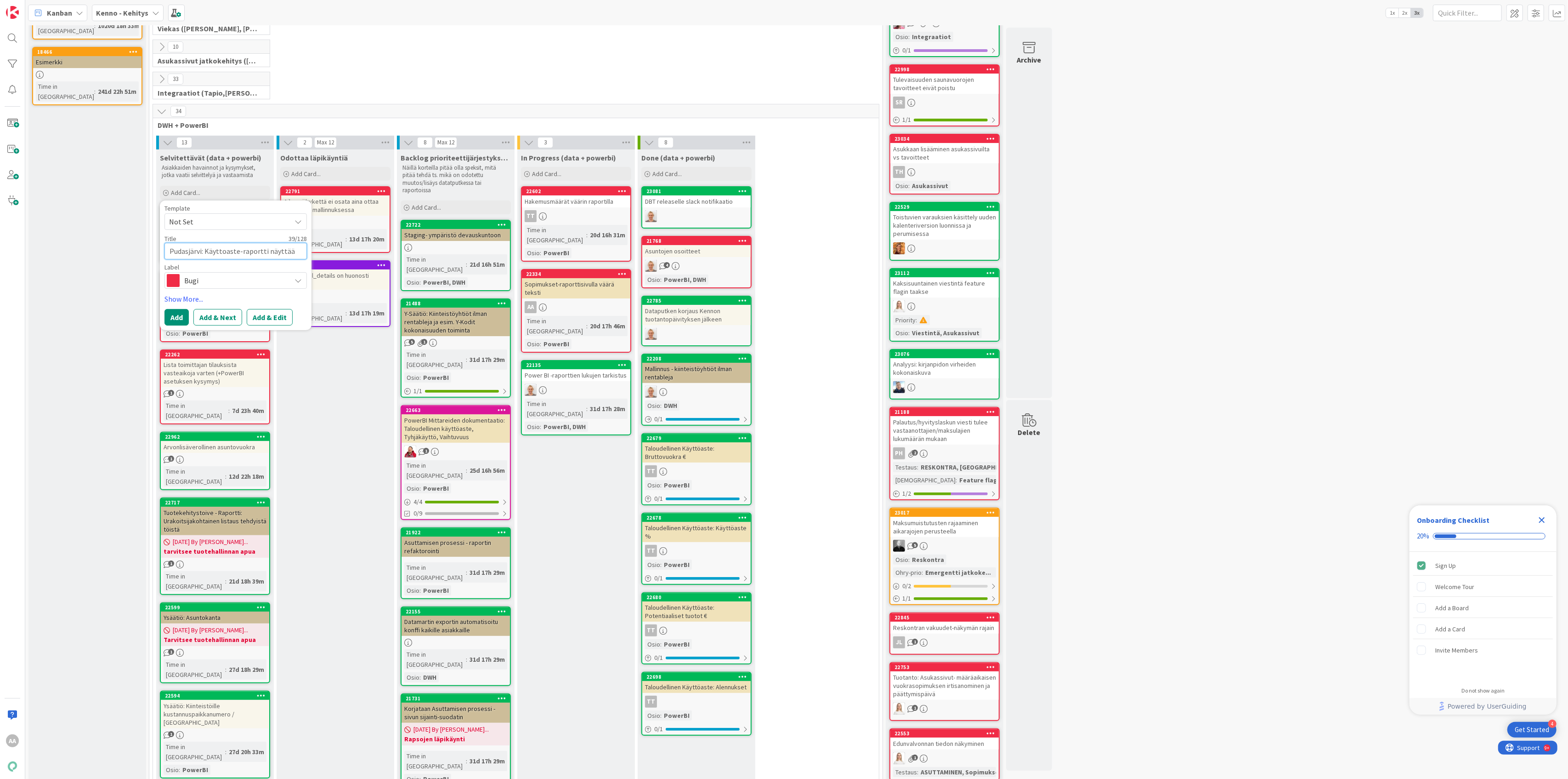
type textarea "Pudasjärvi: Käyttoaste-raportti näyttää"
type textarea "x"
type textarea "Pudasjärvi: Käyttoaste-raportti näyttää v"
type textarea "x"
type textarea "Pudasjärvi: Käyttoaste-raportti näyttää vä"
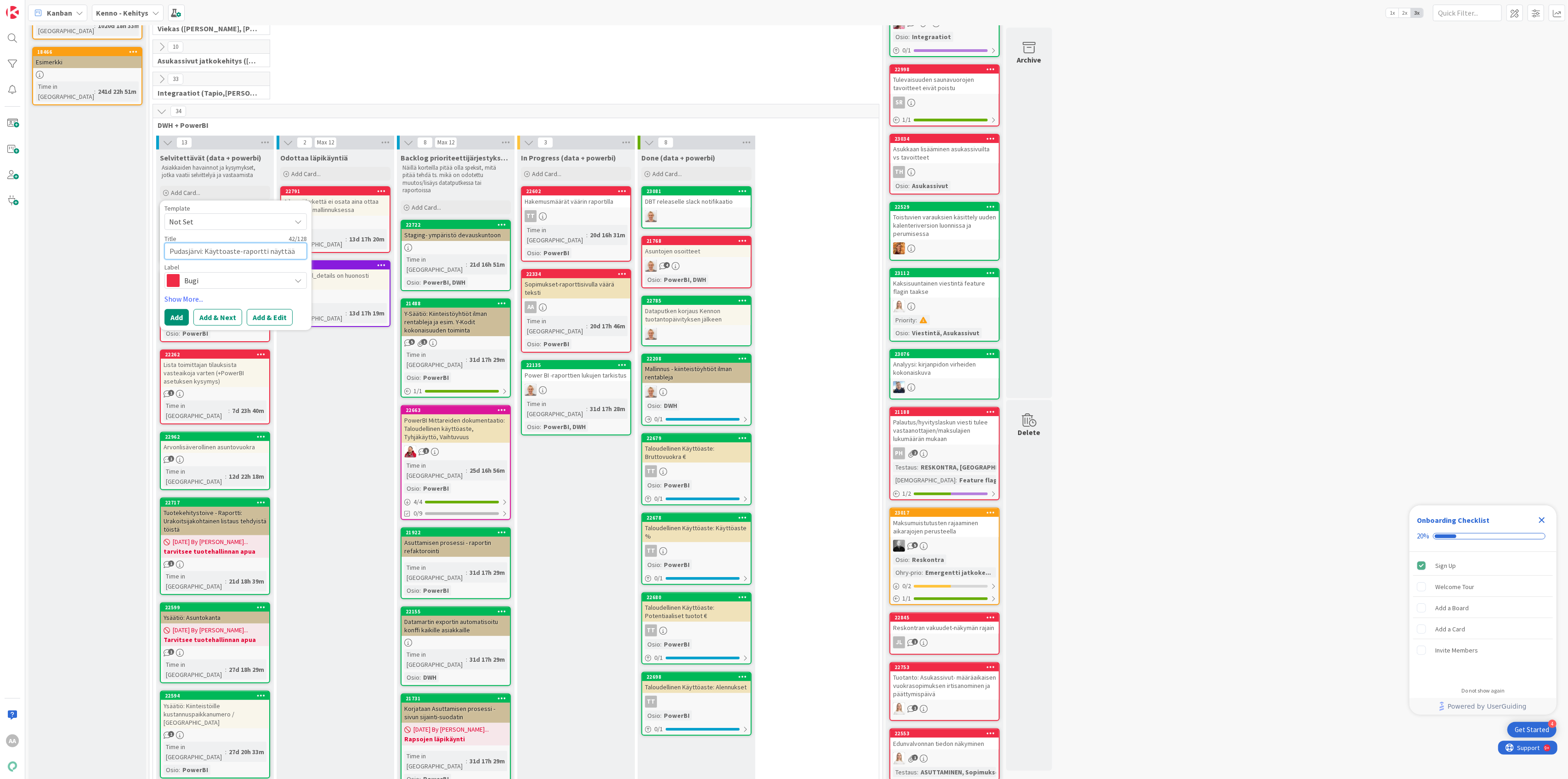
type textarea "x"
type textarea "Pudasjärvi: Käyttoaste-raportti näyttää vää"
type textarea "x"
type textarea "Pudasjärvi: Käyttoaste-raportti näyttää väär"
type textarea "x"
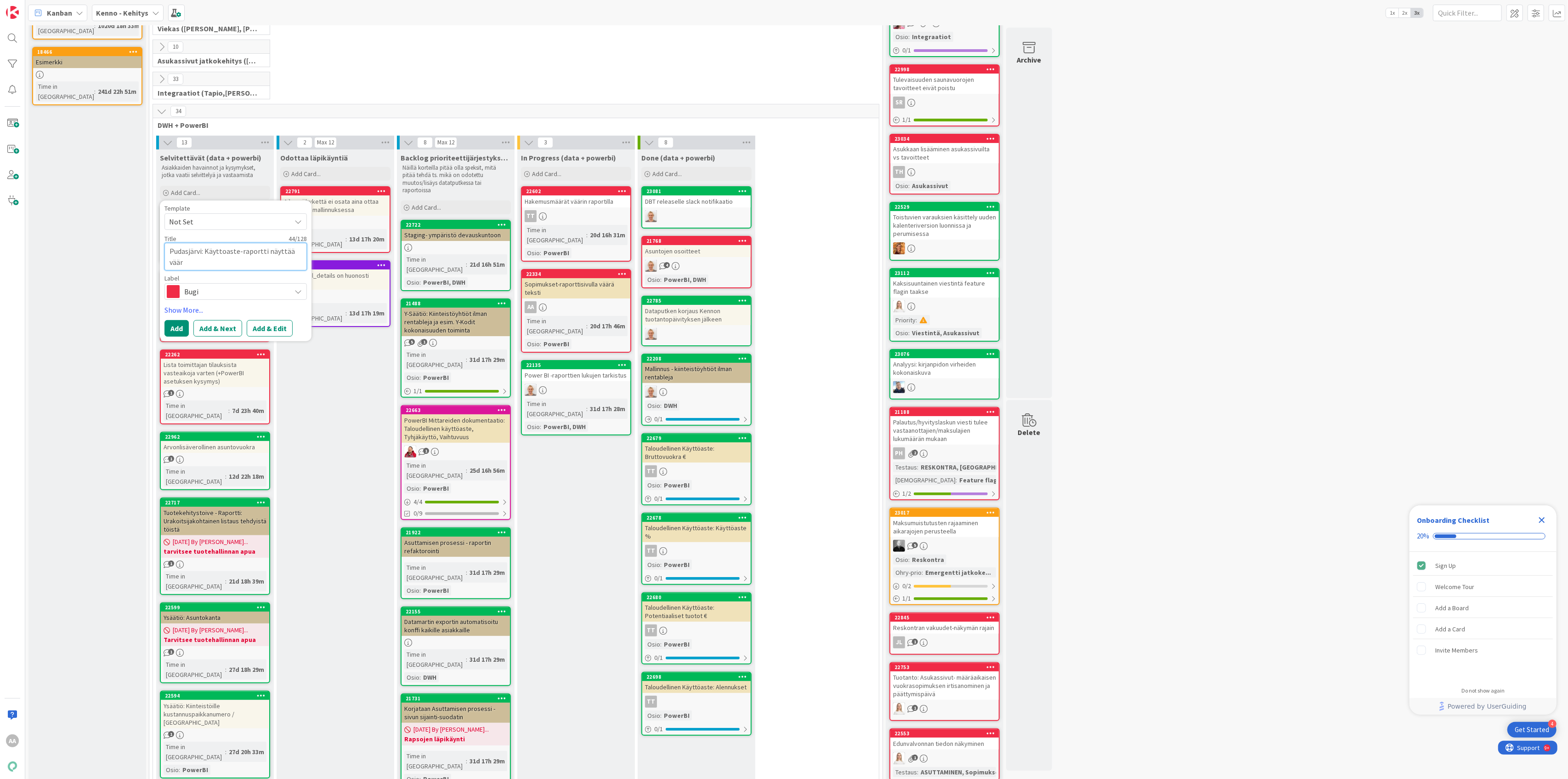
type textarea "Pudasjärvi: Käyttoaste-raportti näyttää vääri"
type textarea "x"
type textarea "Pudasjärvi: Käyttoaste-raportti näyttää väärin"
click at [181, 333] on button "Add" at bounding box center [177, 328] width 24 height 16
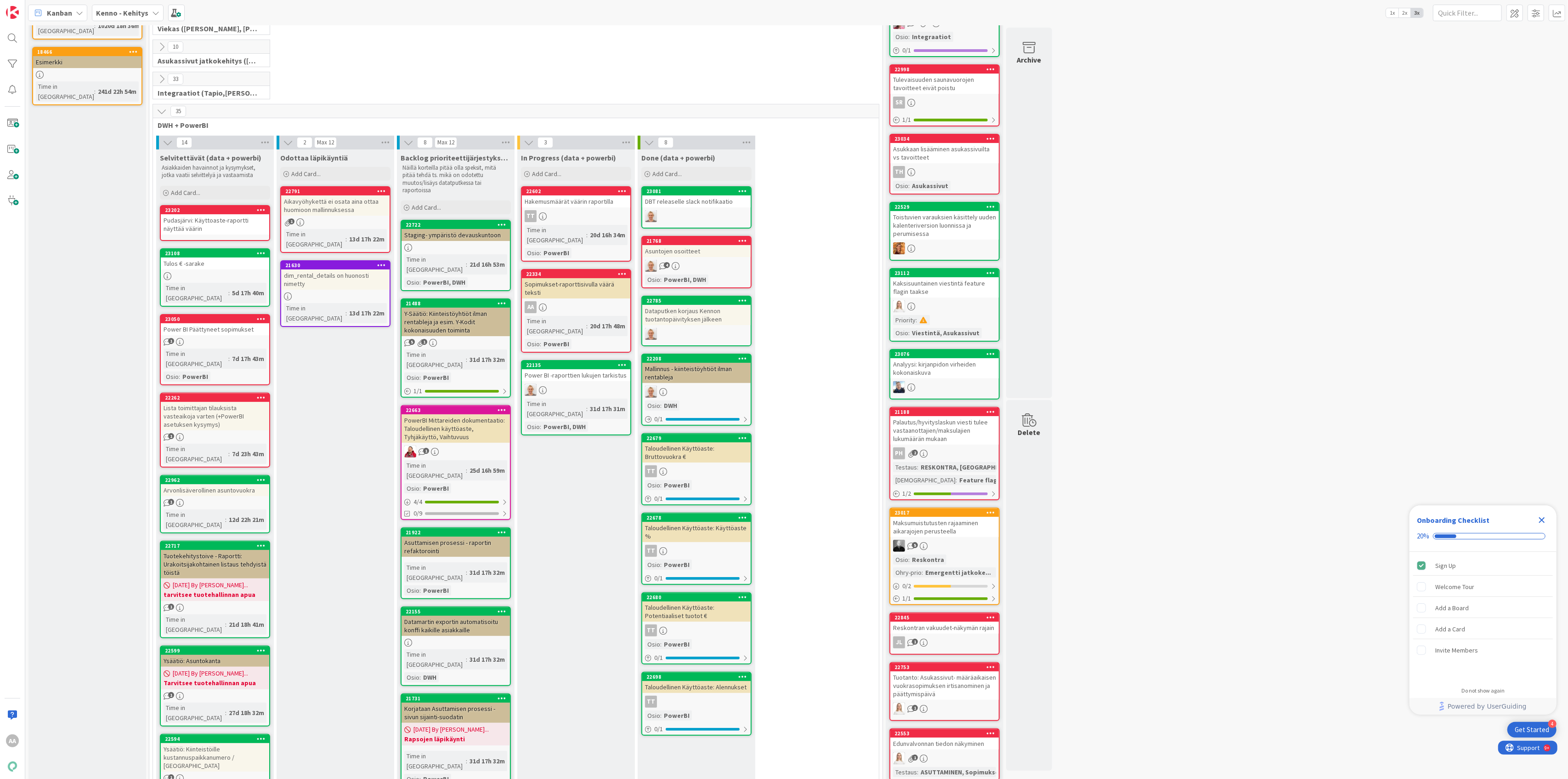
click at [226, 224] on div "Pudasjärvi: Käyttoaste-raportti näyttää väärin" at bounding box center [215, 224] width 108 height 20
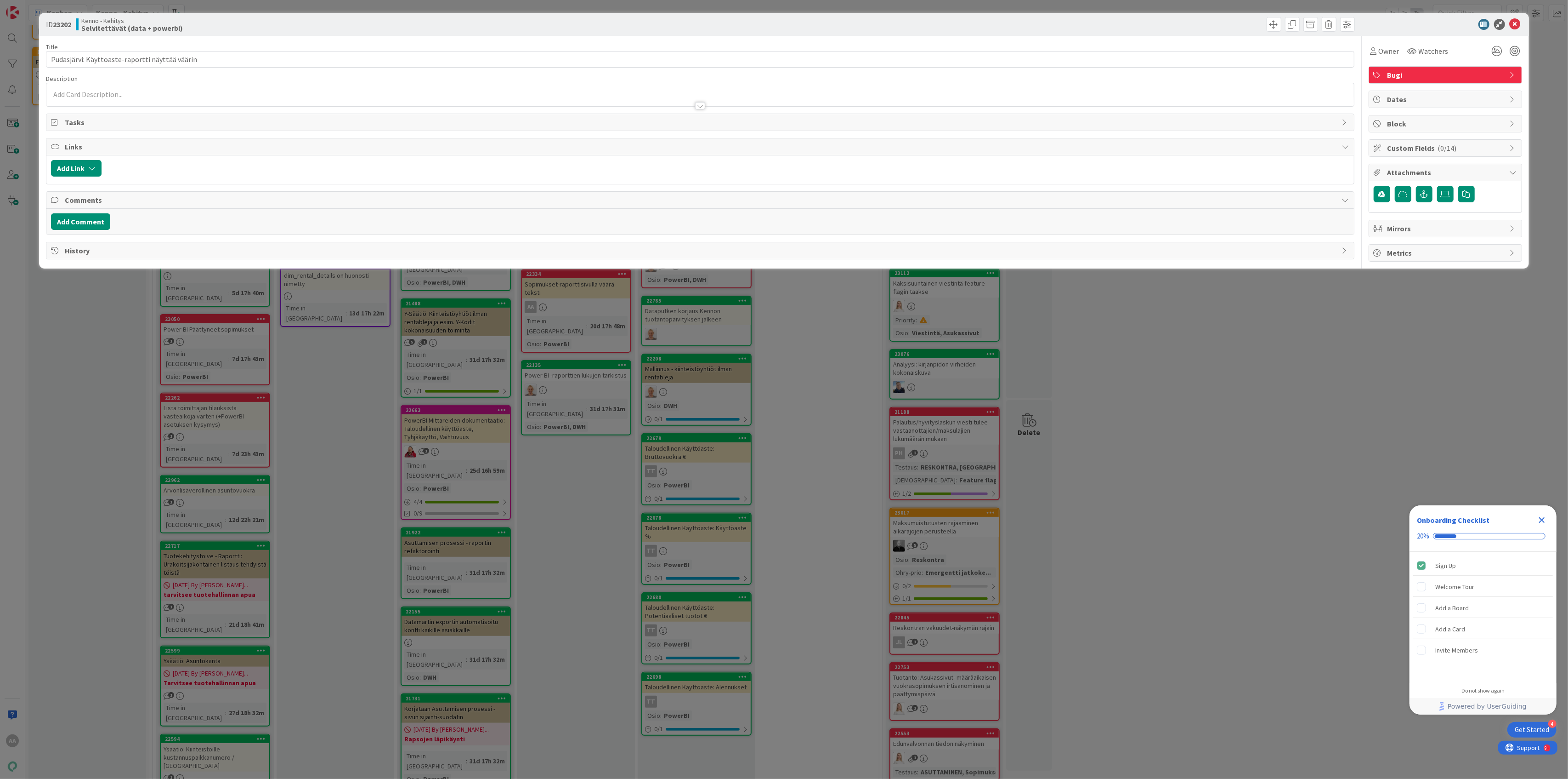
click at [701, 107] on div at bounding box center [700, 106] width 10 height 7
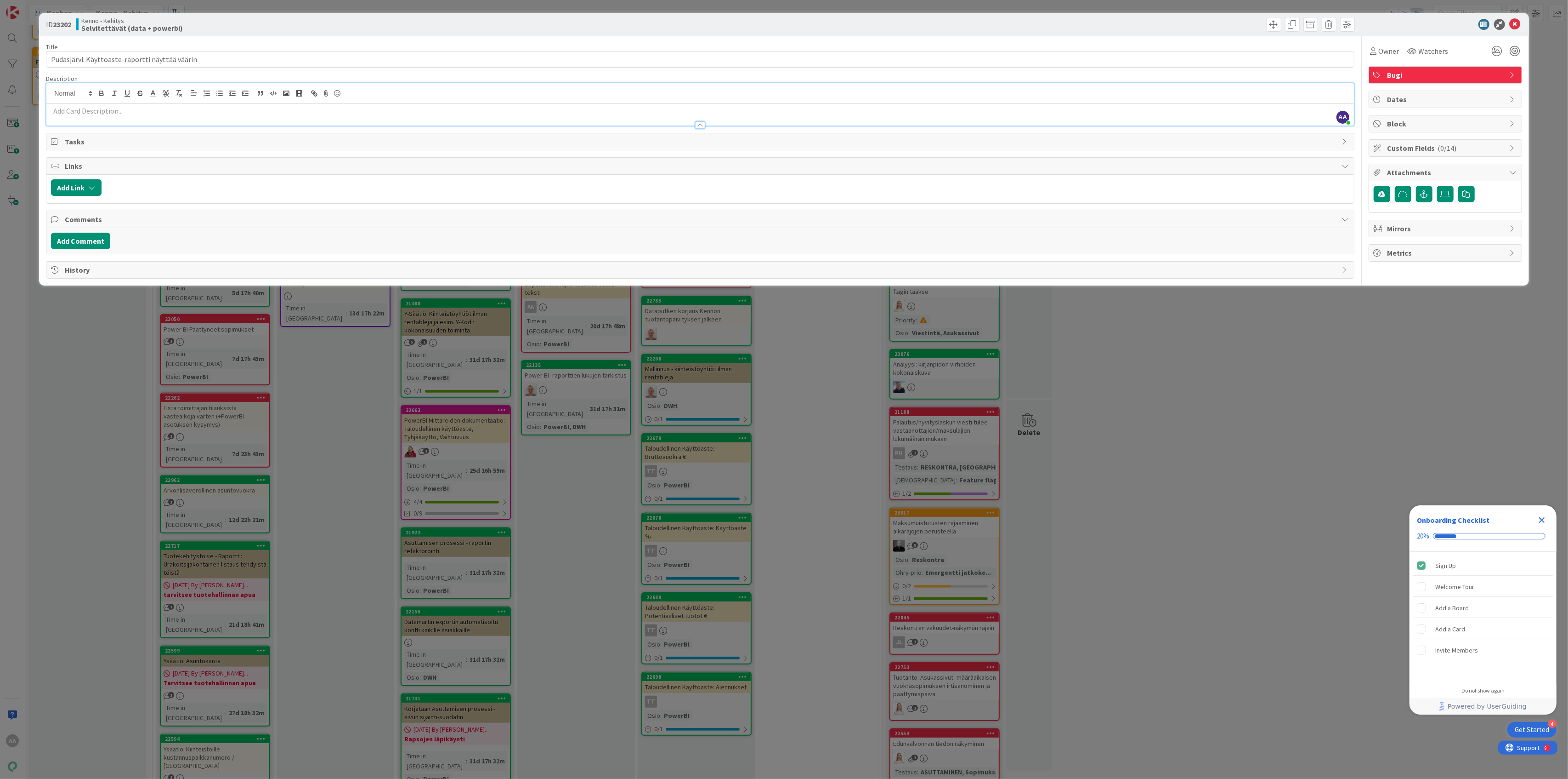
click at [75, 111] on p at bounding box center [700, 111] width 1298 height 10
paste div
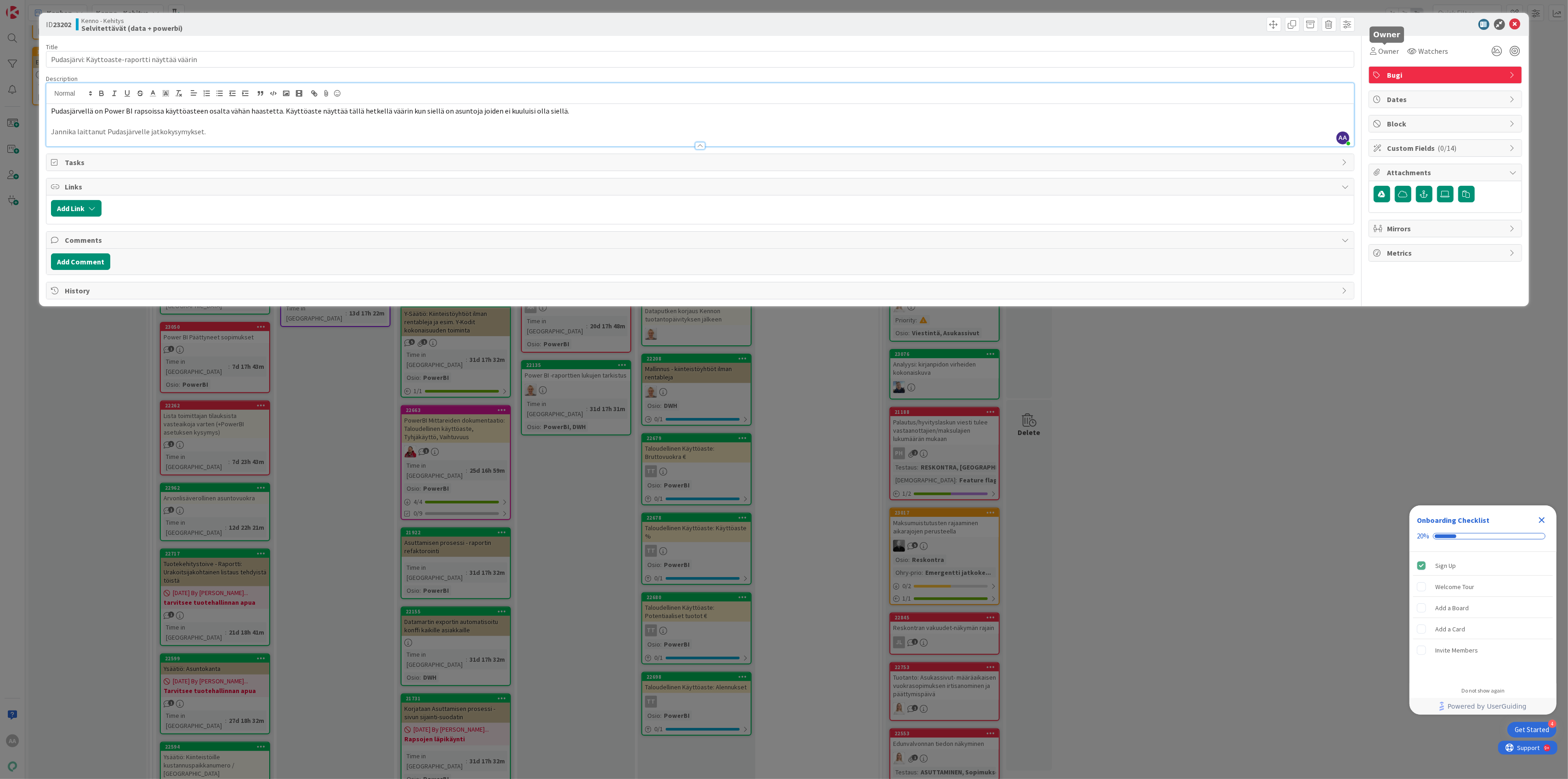
click at [1390, 54] on span "Owner" at bounding box center [1389, 51] width 21 height 11
click at [1419, 119] on span "Atakan Ak" at bounding box center [1418, 119] width 27 height 14
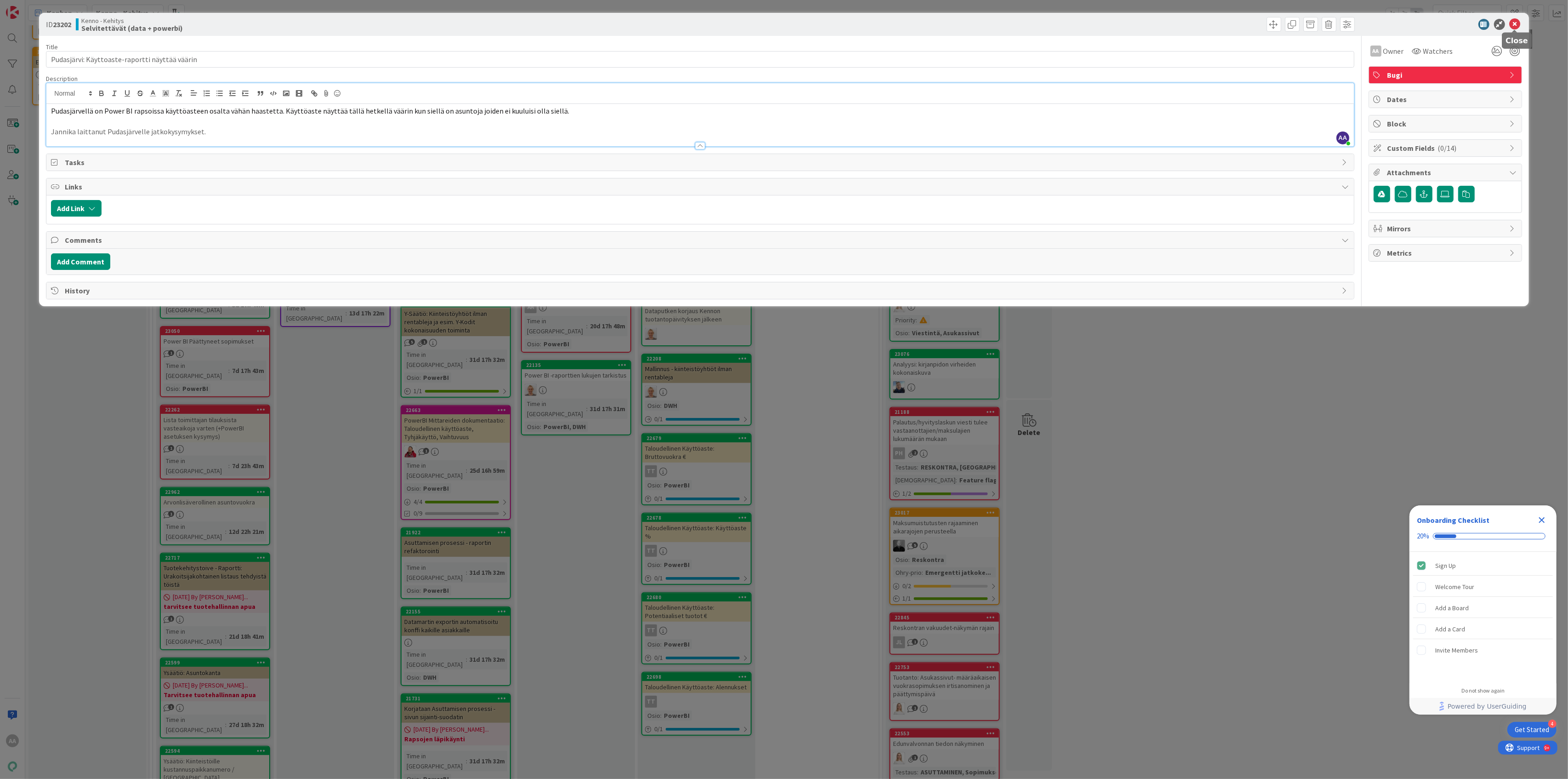
click at [1516, 22] on icon at bounding box center [1515, 24] width 11 height 11
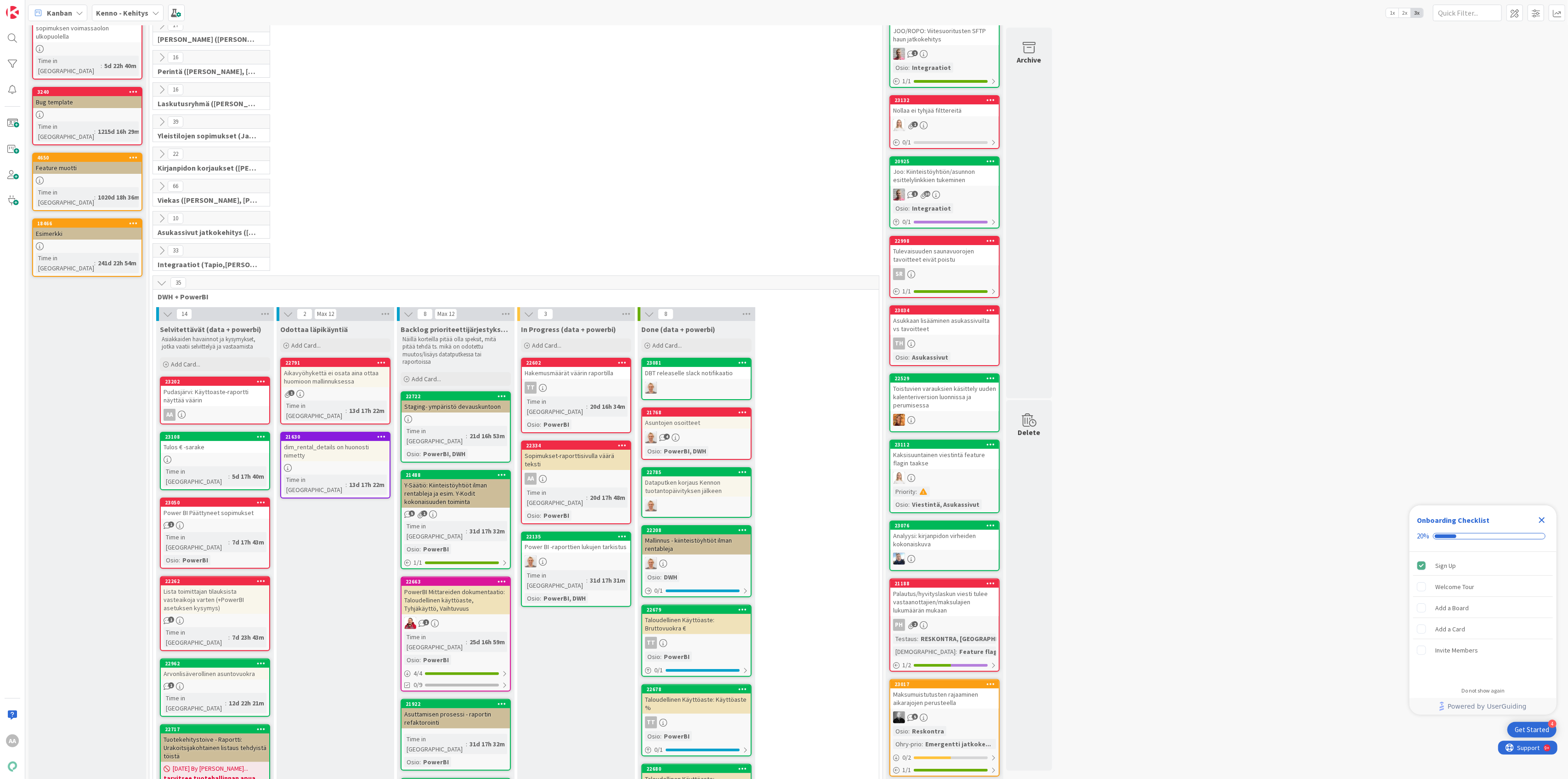
scroll to position [61, 0]
